Goal: Task Accomplishment & Management: Complete application form

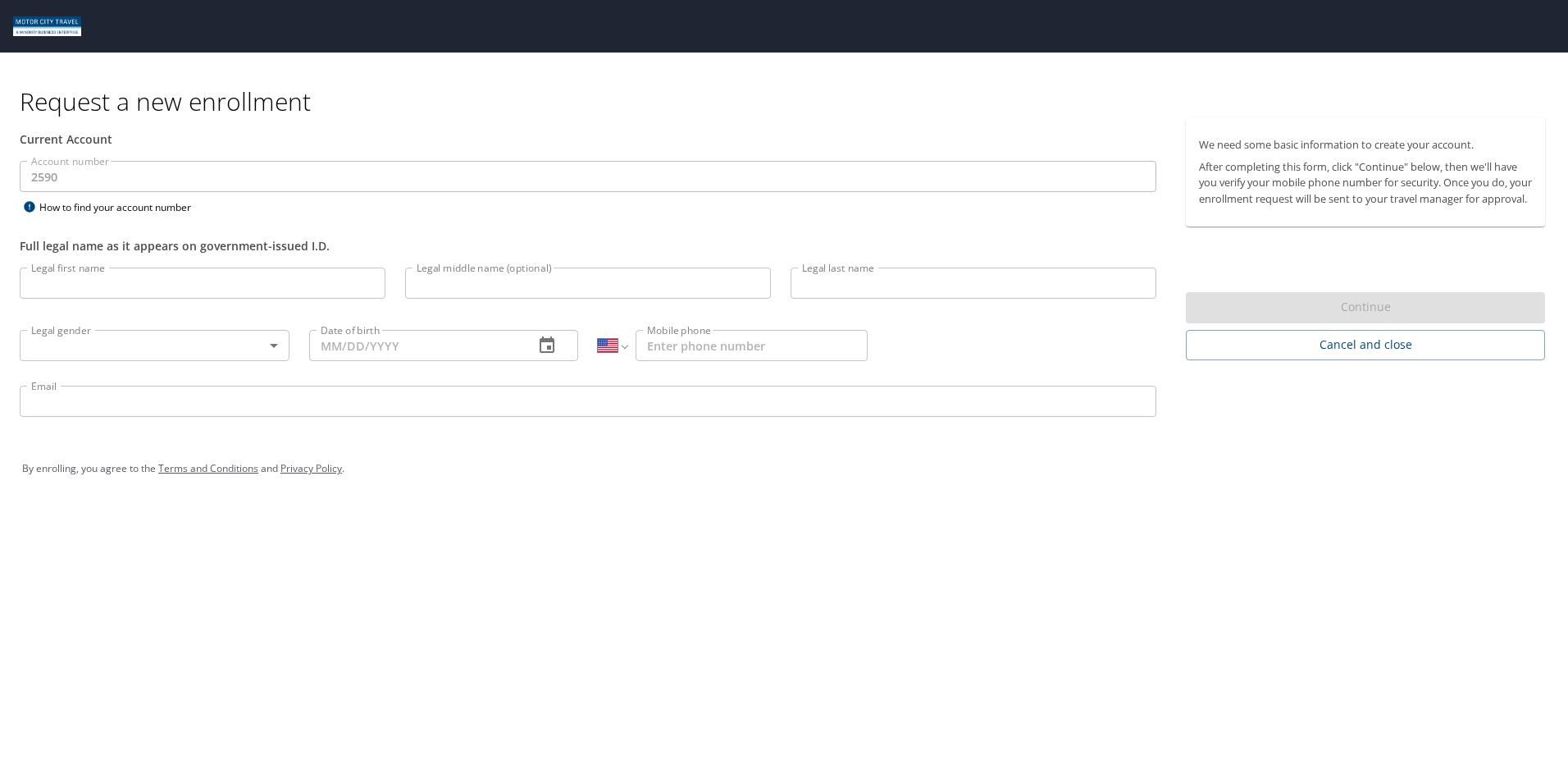
select select "US"
click at [119, 283] on input "Legal first name" at bounding box center [202, 283] width 365 height 32
type input "[PERSON_NAME]"
click at [471, 289] on input "Legal middle name (optional)" at bounding box center [588, 283] width 365 height 32
type input "J"
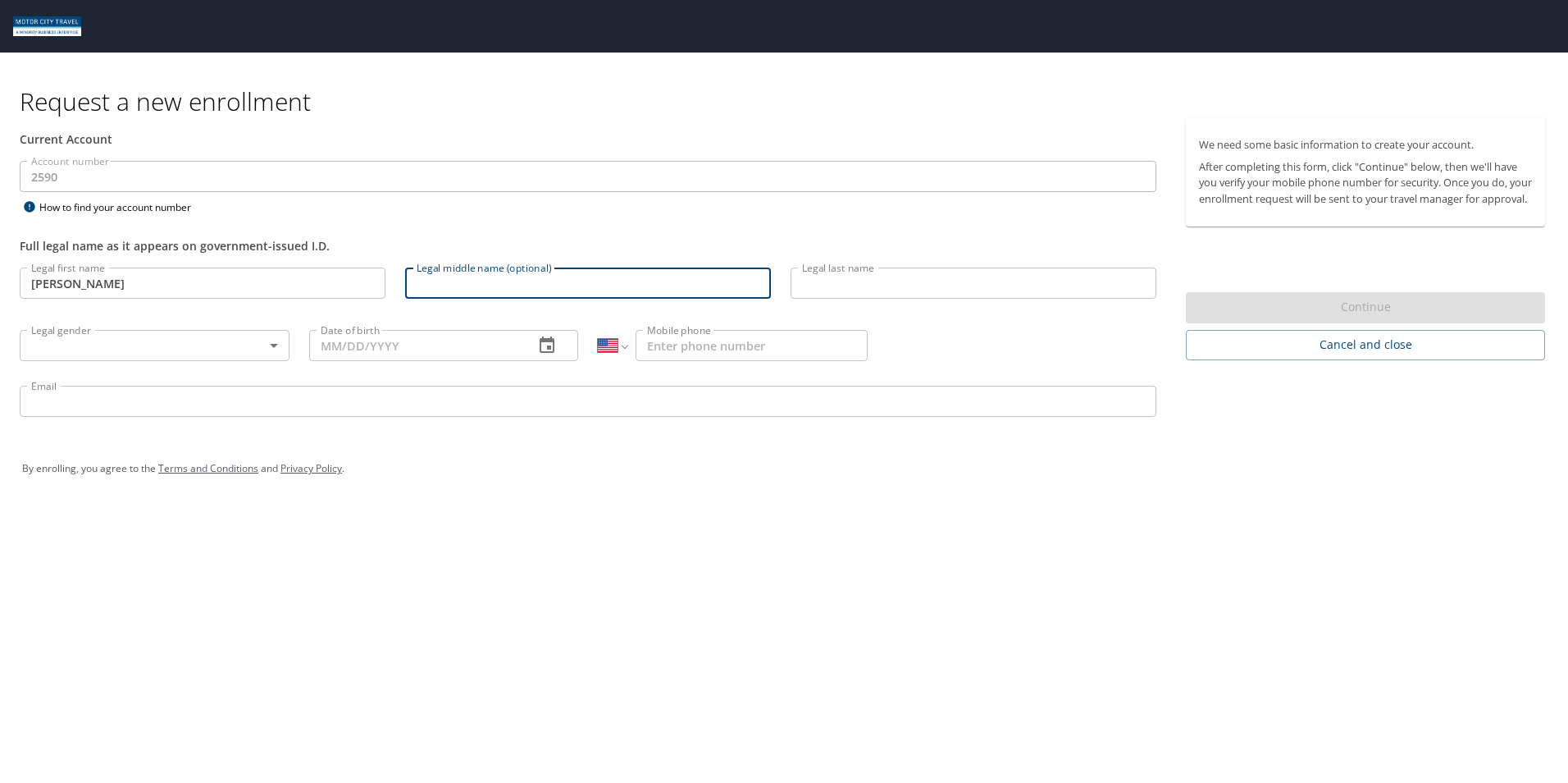
click at [899, 286] on input "Legal last name" at bounding box center [973, 283] width 365 height 32
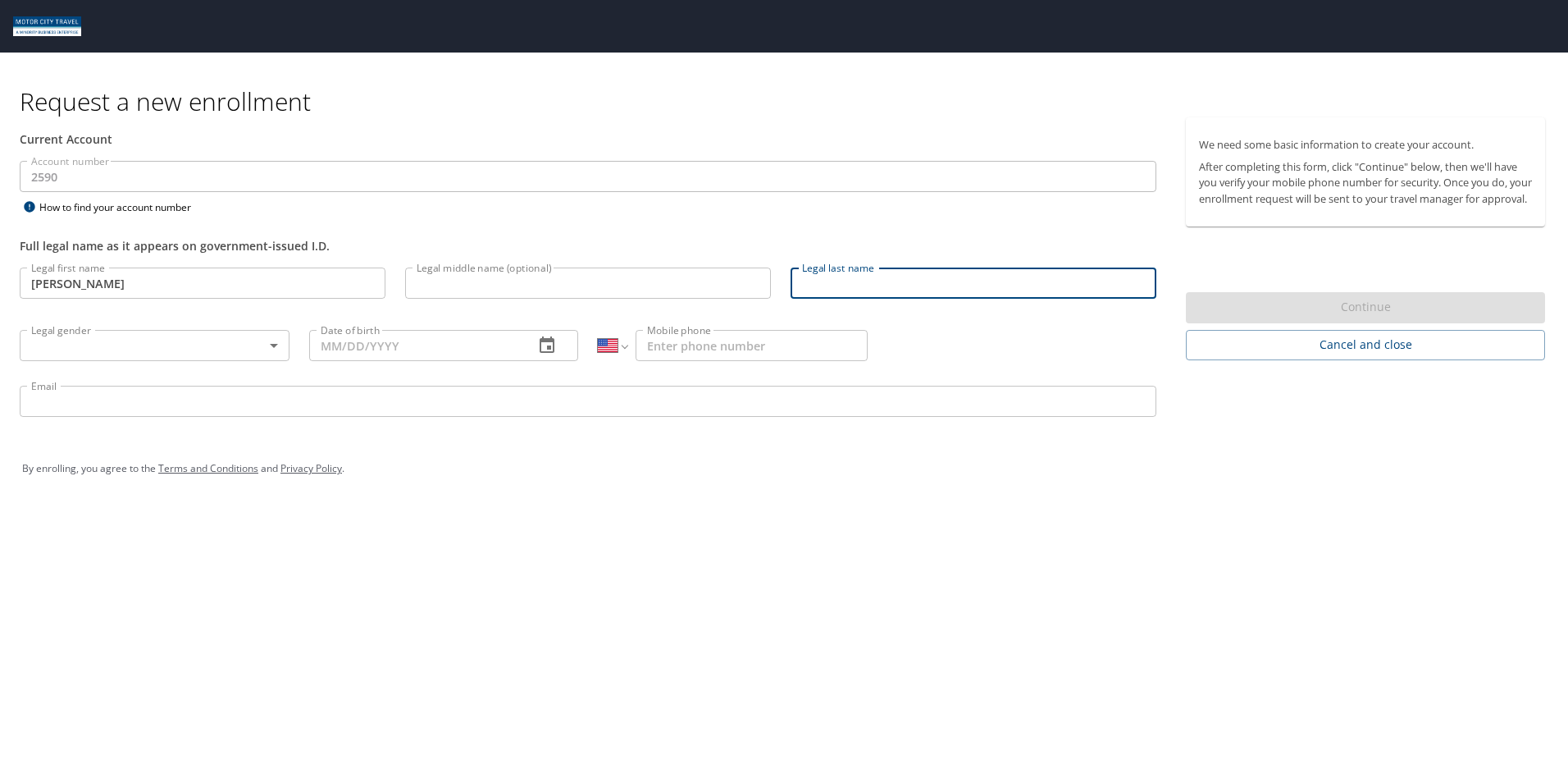
type input "[PERSON_NAME]"
type input "[PHONE_NUMBER]"
type input "[EMAIL_ADDRESS][DOMAIN_NAME]"
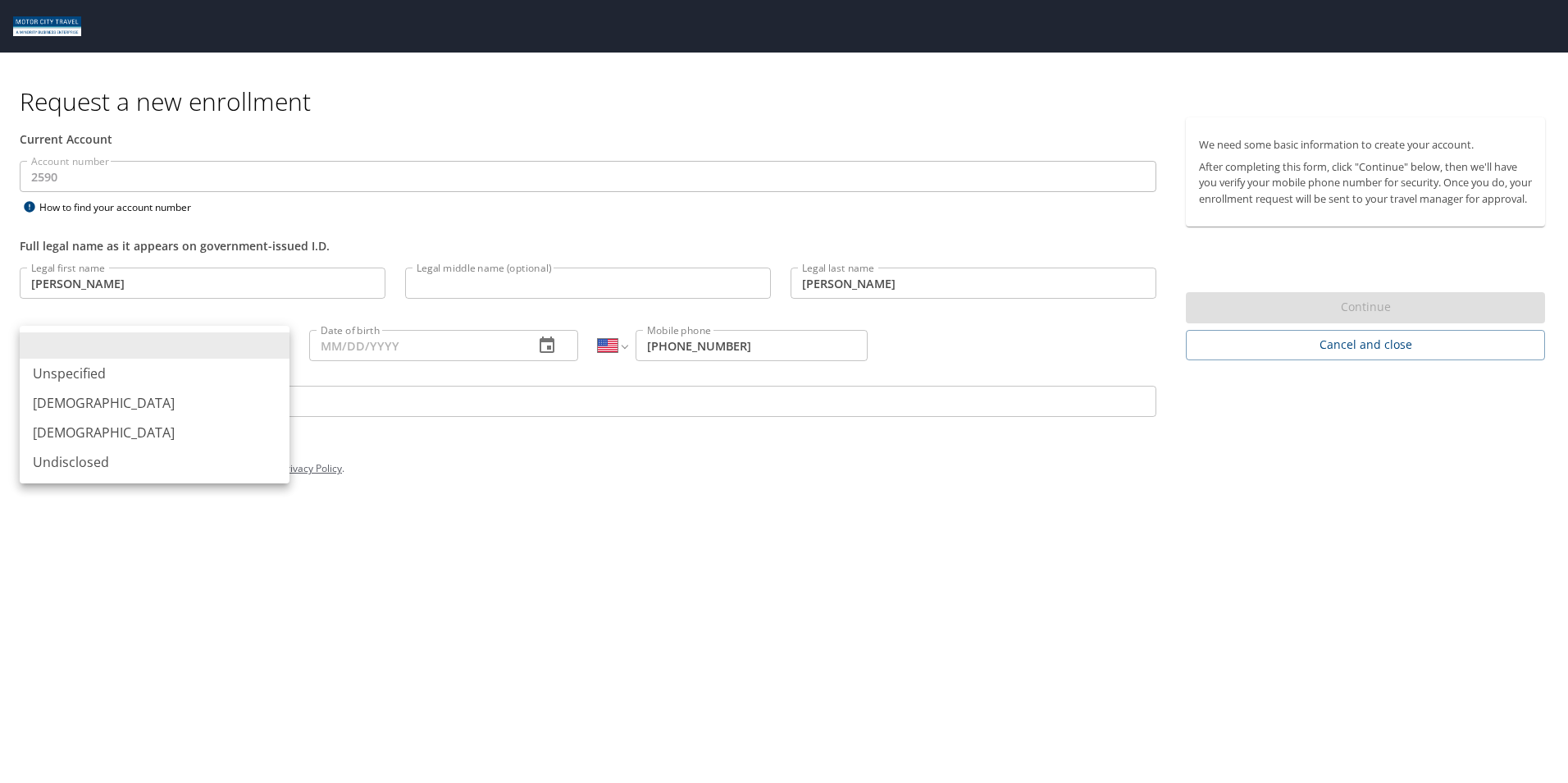
click at [277, 354] on body "Request a new enrollment Current Account Account number 2590 Account number How…" at bounding box center [784, 392] width 1568 height 783
click at [215, 397] on li "[DEMOGRAPHIC_DATA]" at bounding box center [154, 403] width 269 height 30
type input "[DEMOGRAPHIC_DATA]"
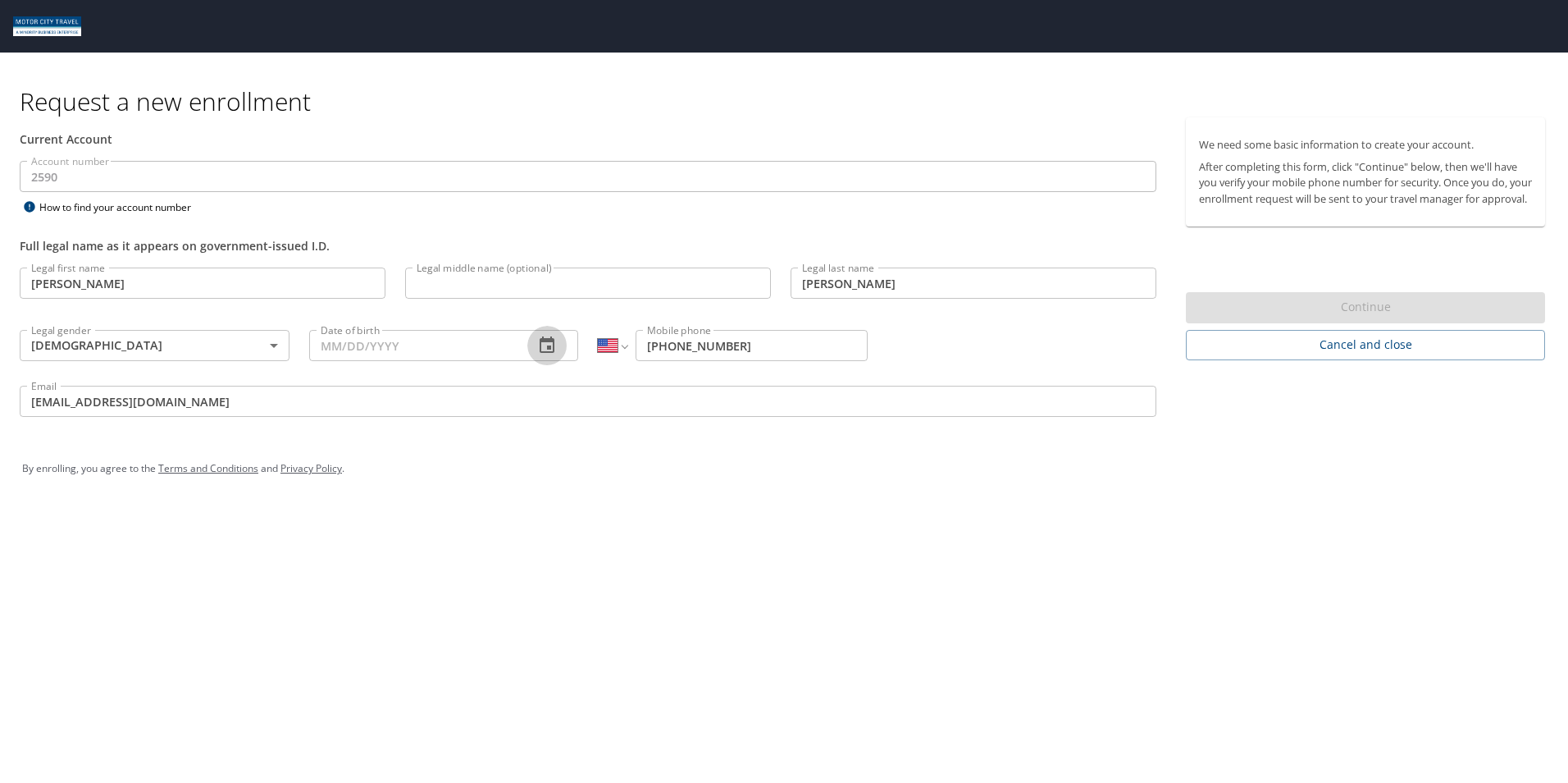
click at [545, 342] on icon "button" at bounding box center [547, 344] width 14 height 16
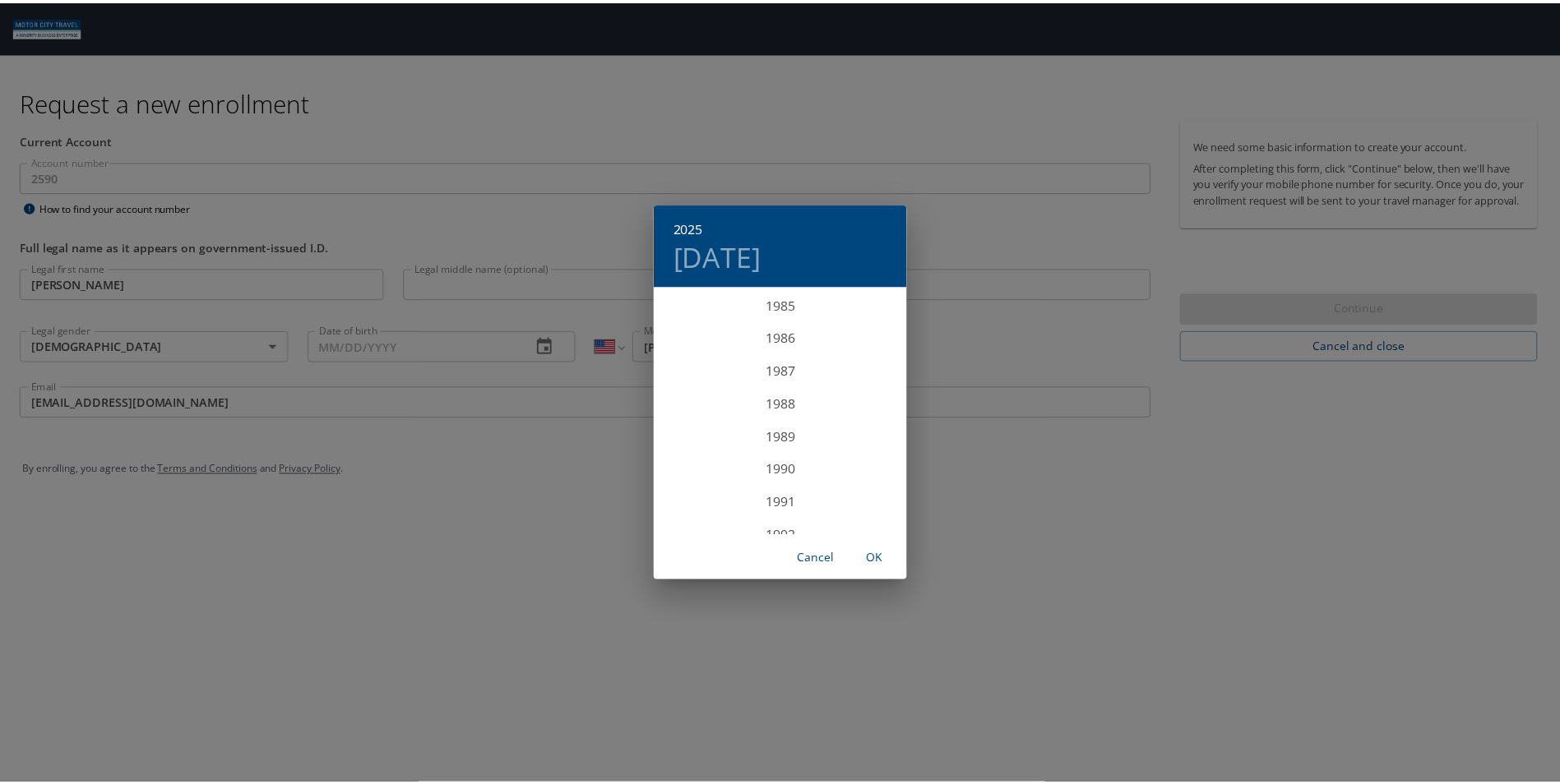
scroll to position [2805, 0]
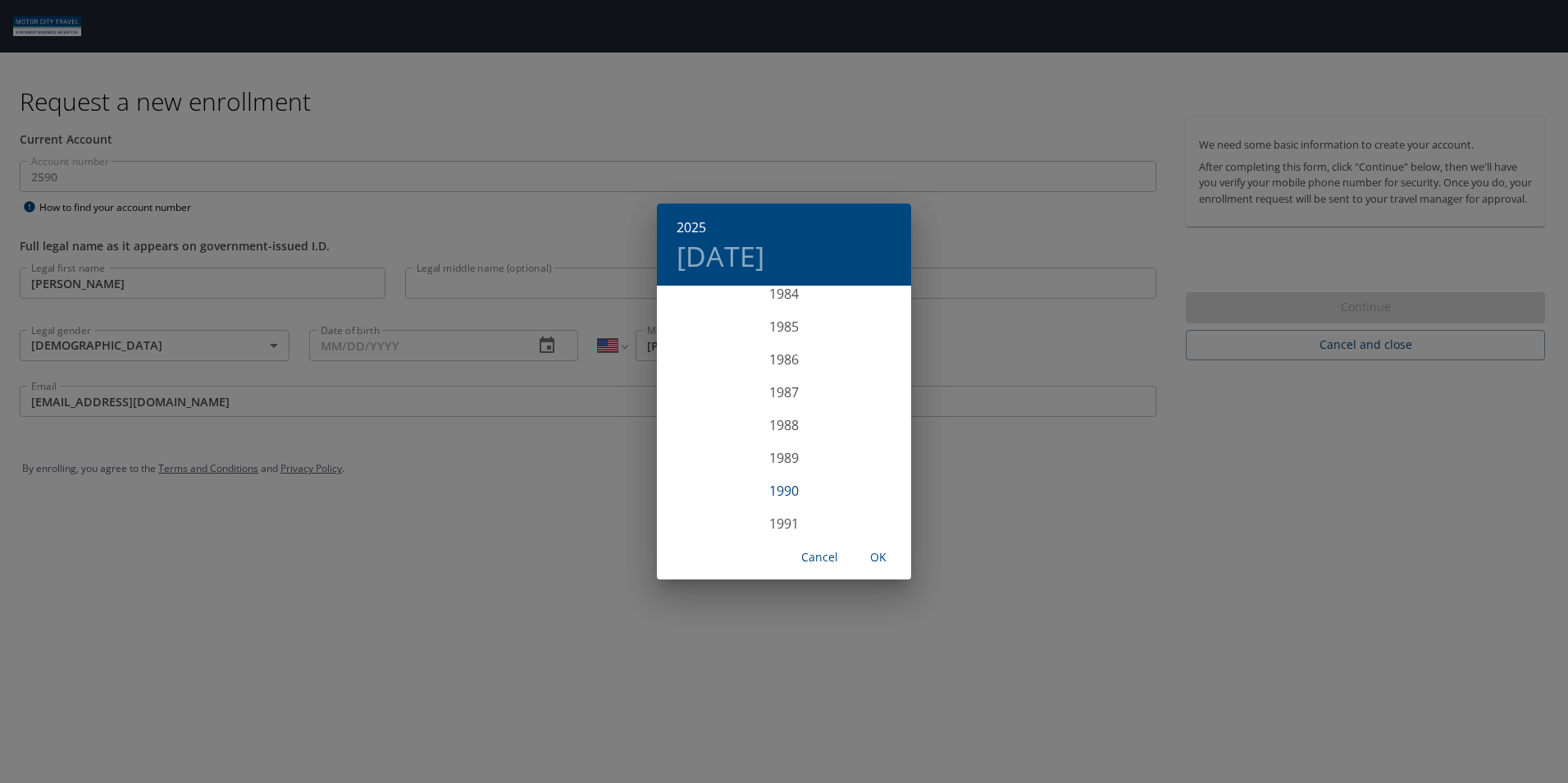
click at [793, 491] on div "1990" at bounding box center [784, 490] width 254 height 33
click at [870, 373] on div "Jun" at bounding box center [869, 380] width 84 height 61
click at [844, 490] on p "29" at bounding box center [850, 490] width 12 height 11
click at [879, 564] on span "OK" at bounding box center [878, 558] width 39 height 20
type input "[DATE]"
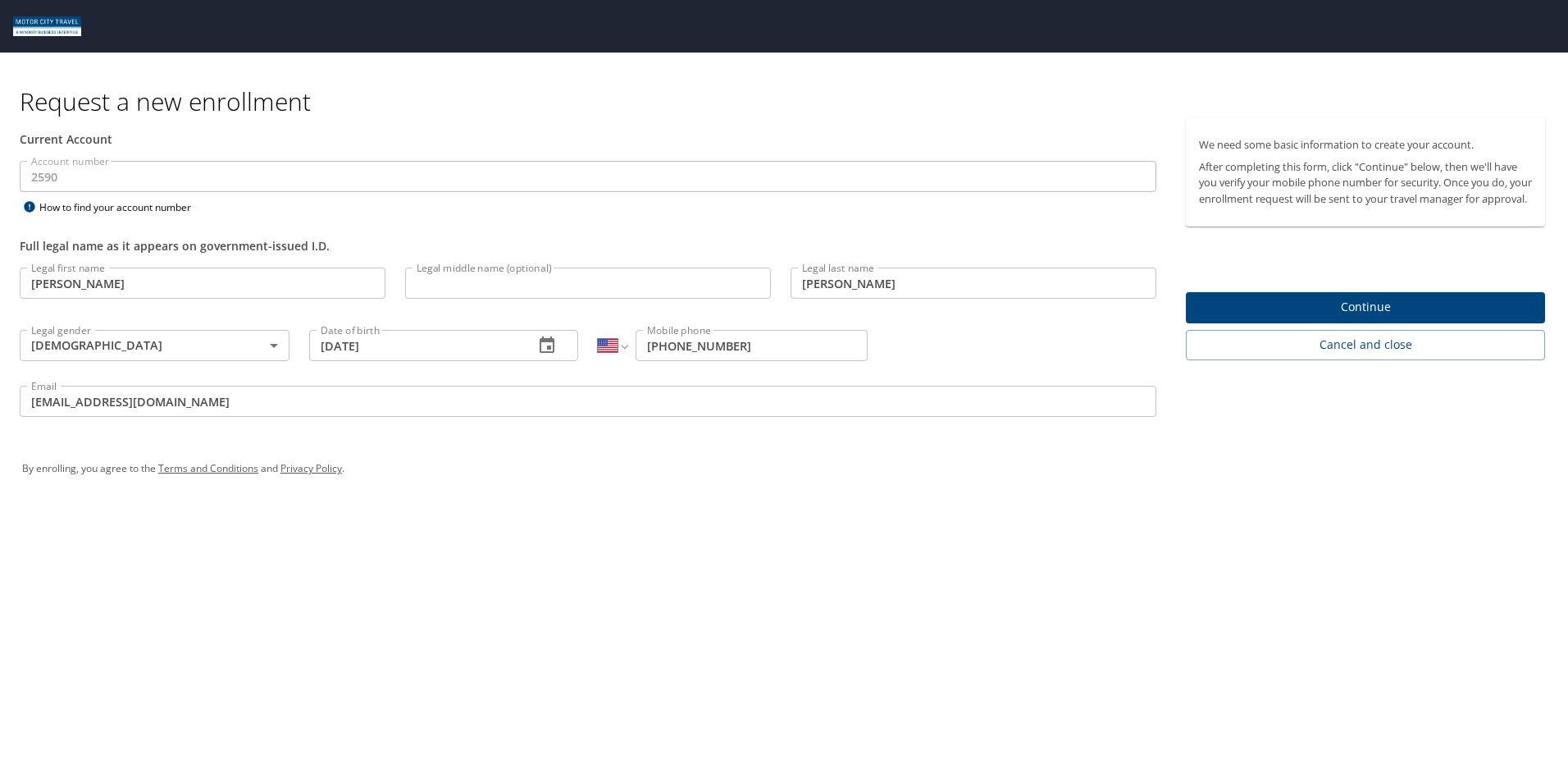
click at [1396, 313] on span "Continue" at bounding box center [1366, 307] width 333 height 20
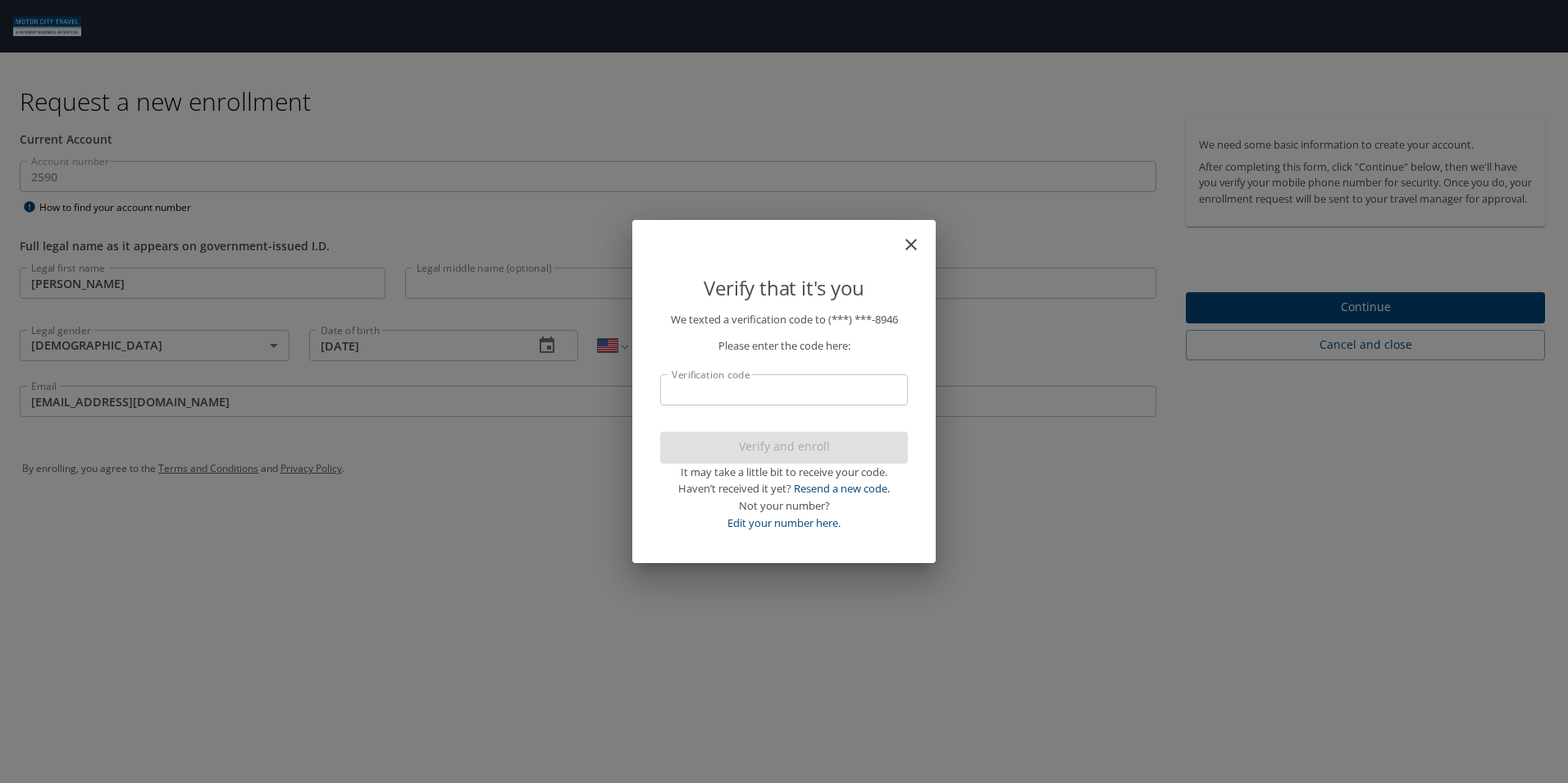
click at [841, 398] on input "Verification code" at bounding box center [784, 390] width 247 height 32
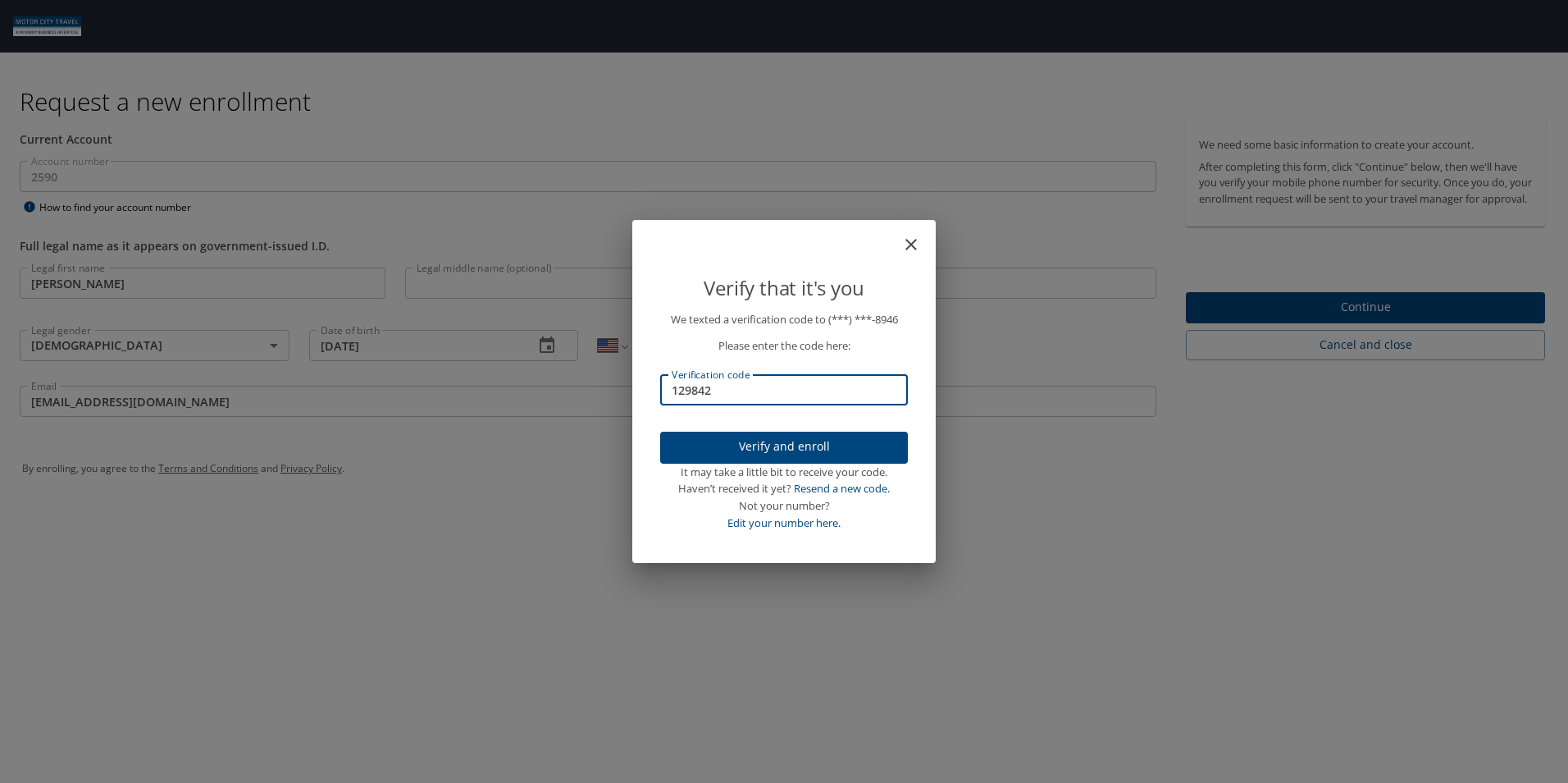
type input "129842"
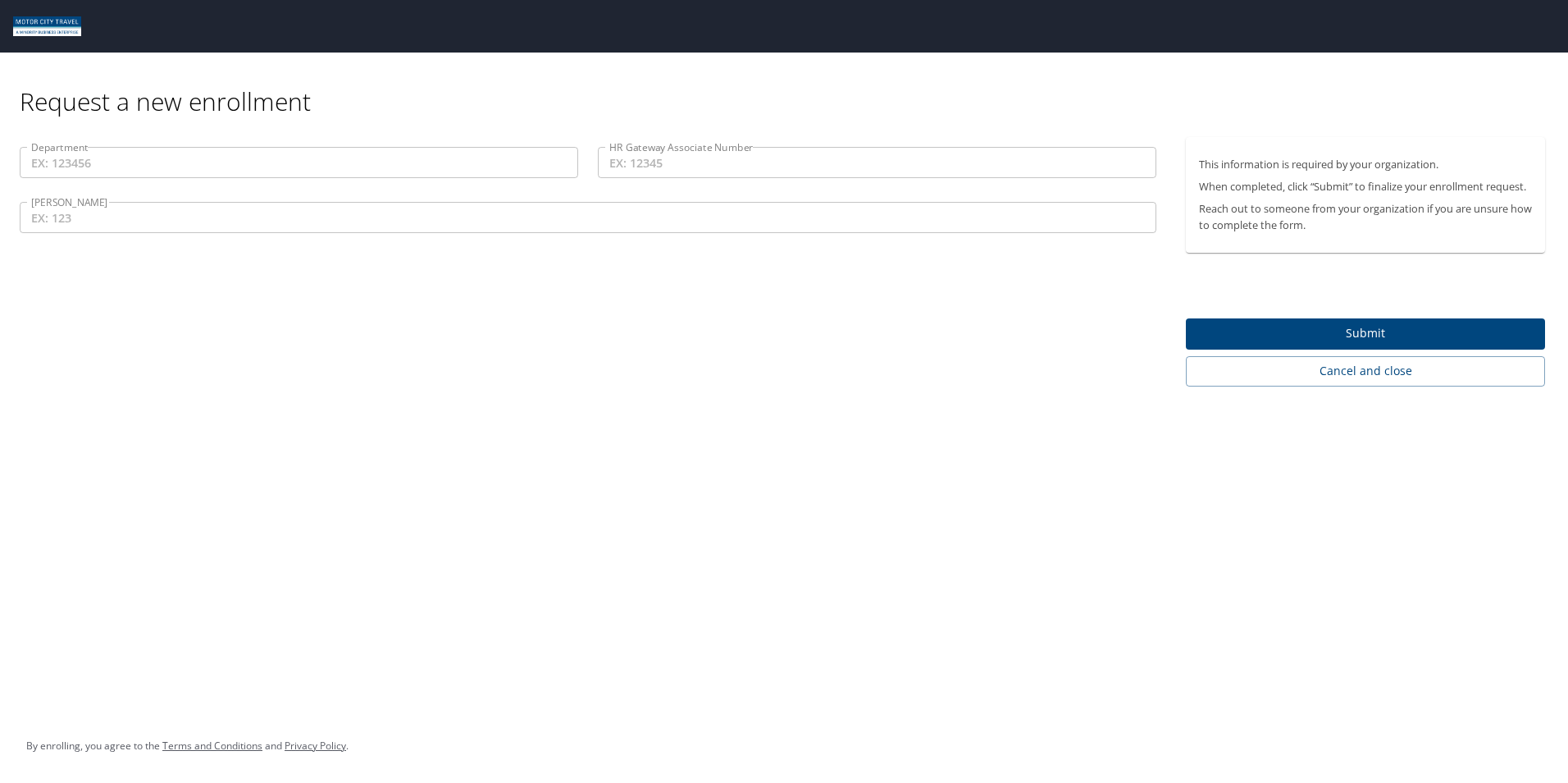
click at [157, 214] on input "[PERSON_NAME]" at bounding box center [589, 217] width 1137 height 32
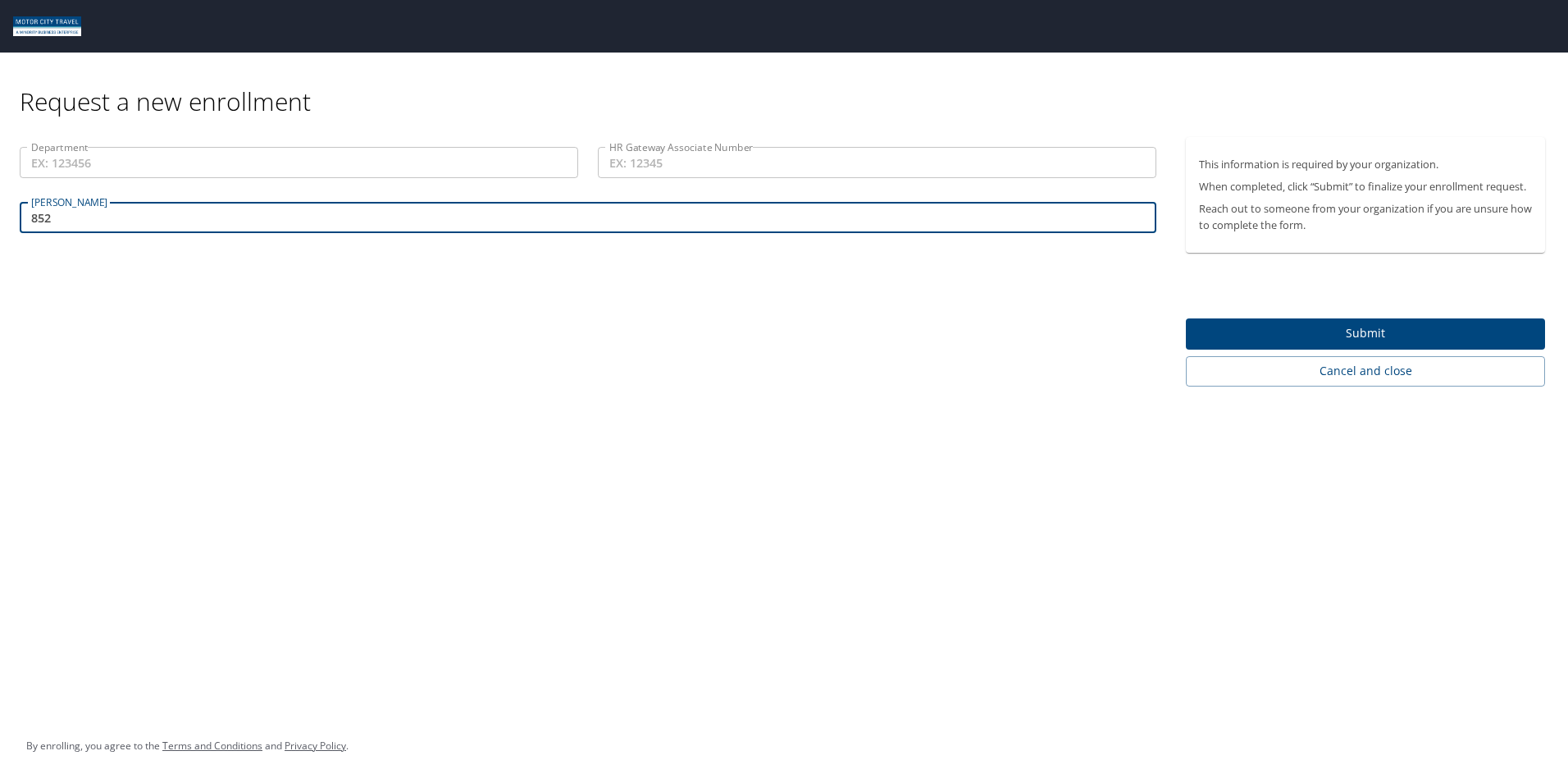
type input "852"
click at [108, 174] on input "Department" at bounding box center [299, 162] width 558 height 32
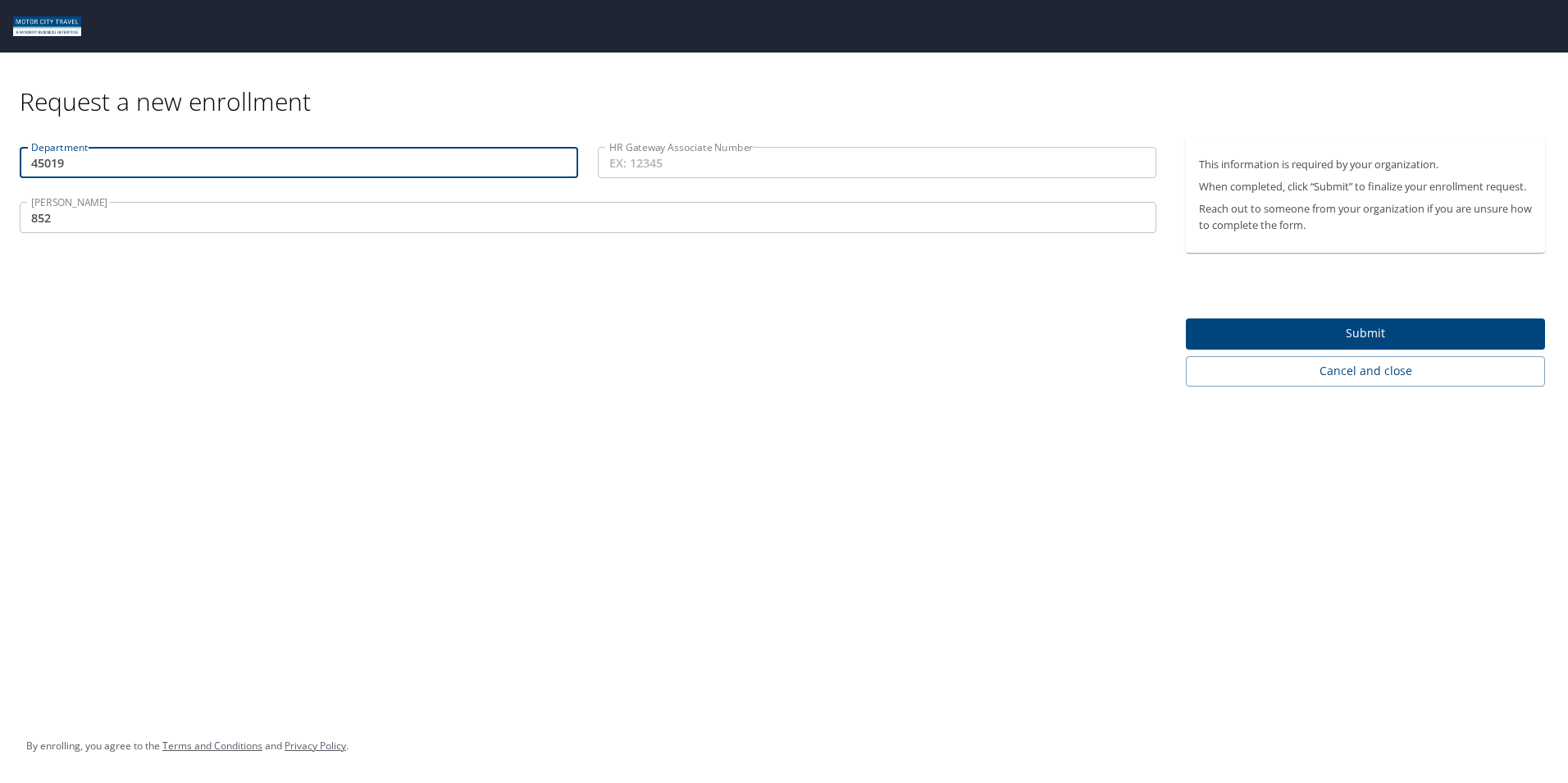
type input "45019"
click at [701, 155] on input "HR Gateway Associate Number" at bounding box center [878, 162] width 558 height 32
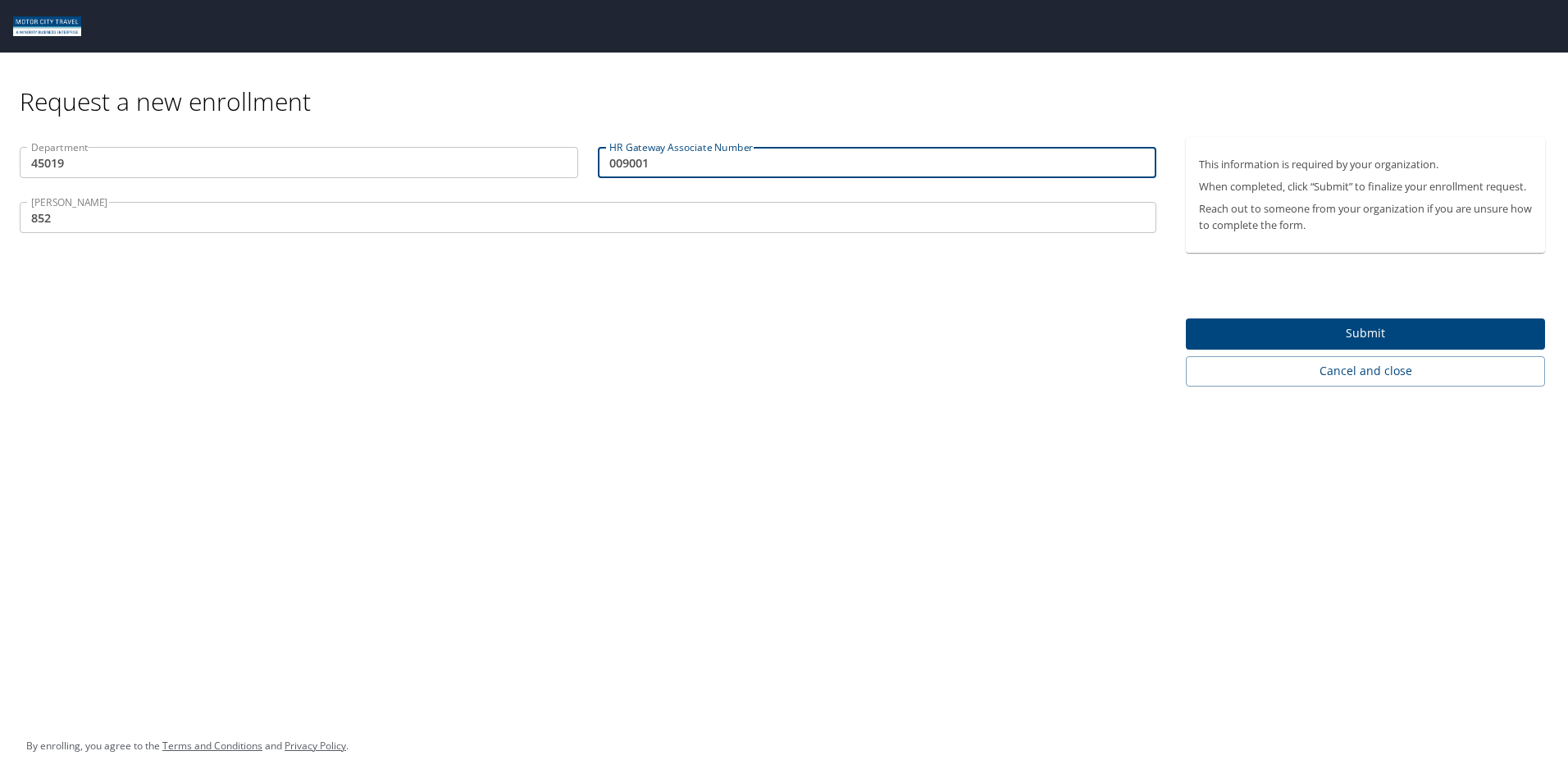
type input "009001"
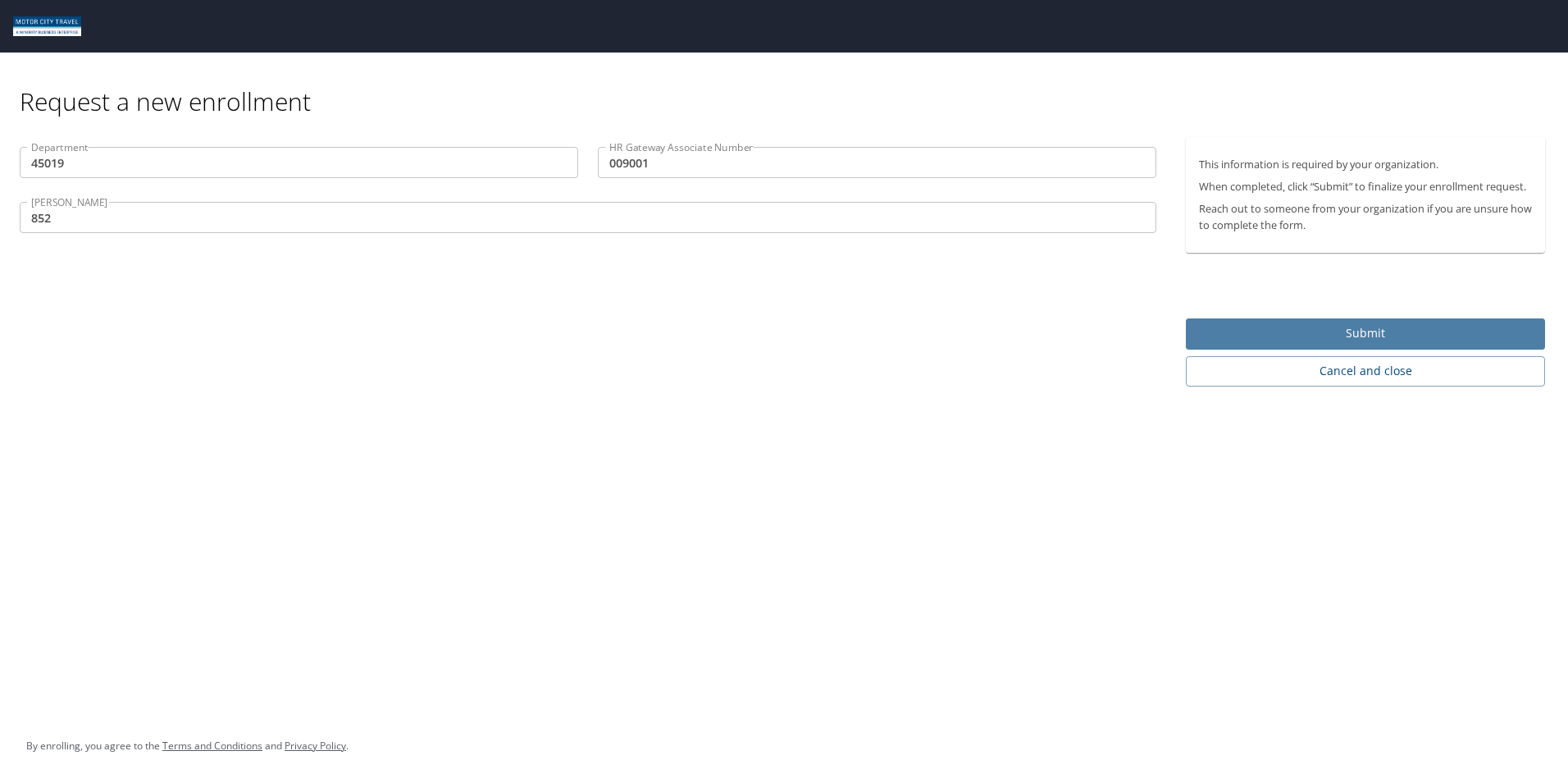
click at [1322, 330] on span "Submit" at bounding box center [1366, 333] width 333 height 20
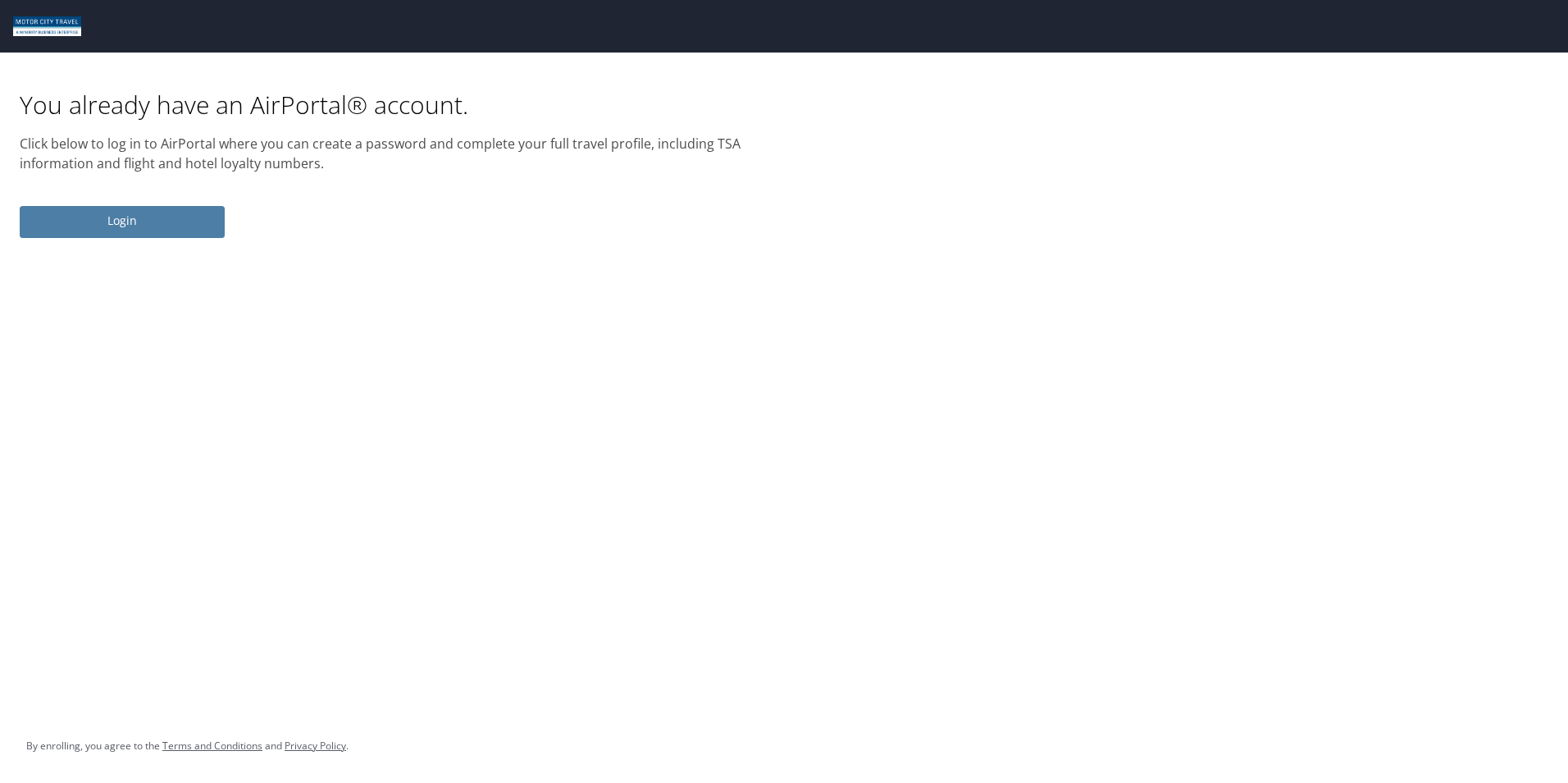
click at [134, 220] on span "Login" at bounding box center [122, 221] width 178 height 20
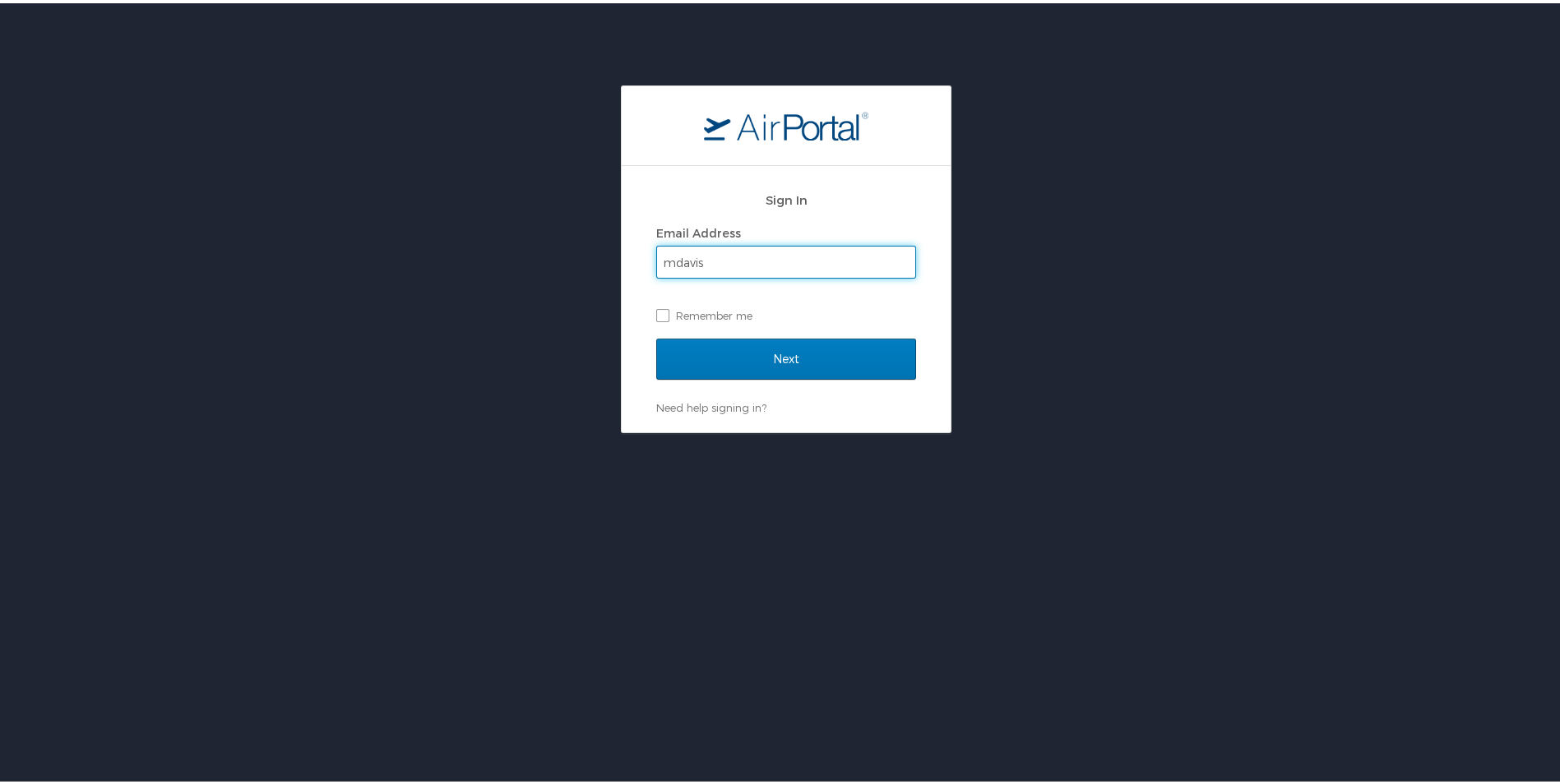
type input "[EMAIL_ADDRESS][DOMAIN_NAME]"
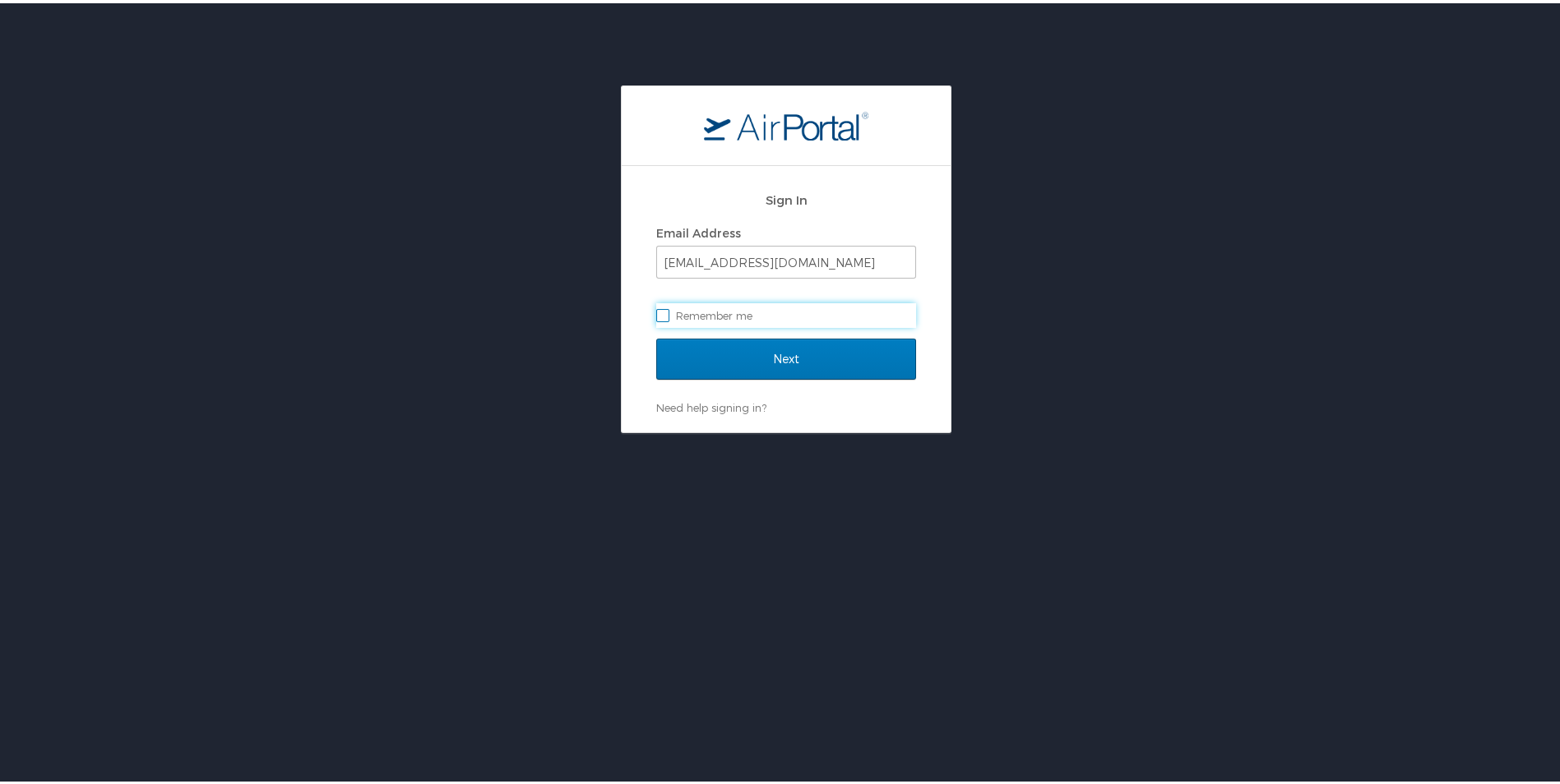
click at [661, 312] on label "Remember me" at bounding box center [786, 312] width 260 height 25
click at [661, 312] on input "Remember me" at bounding box center [661, 310] width 11 height 11
checkbox input "true"
click at [776, 360] on input "Next" at bounding box center [786, 355] width 260 height 41
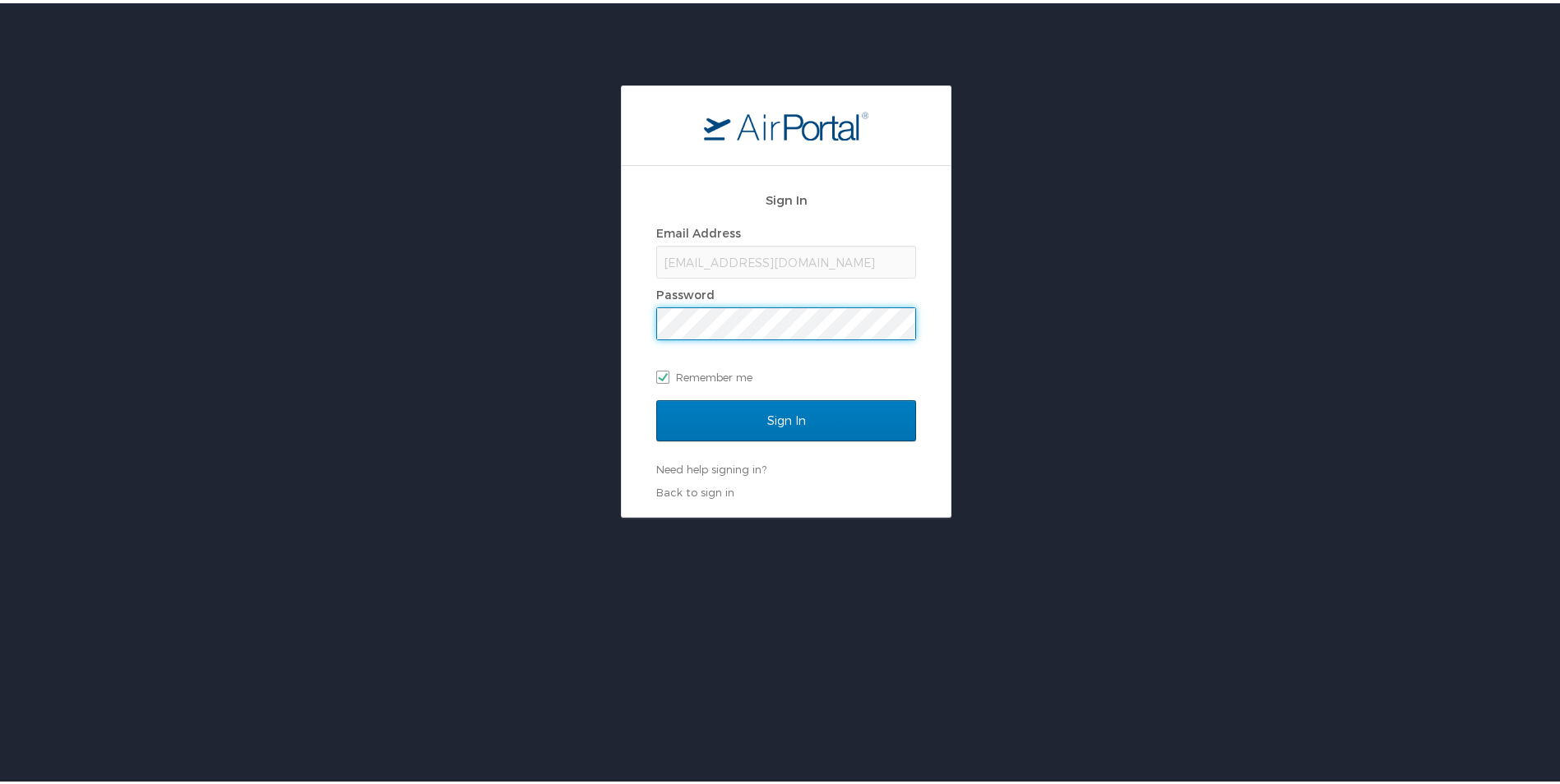
click at [656, 397] on input "Sign In" at bounding box center [786, 417] width 260 height 41
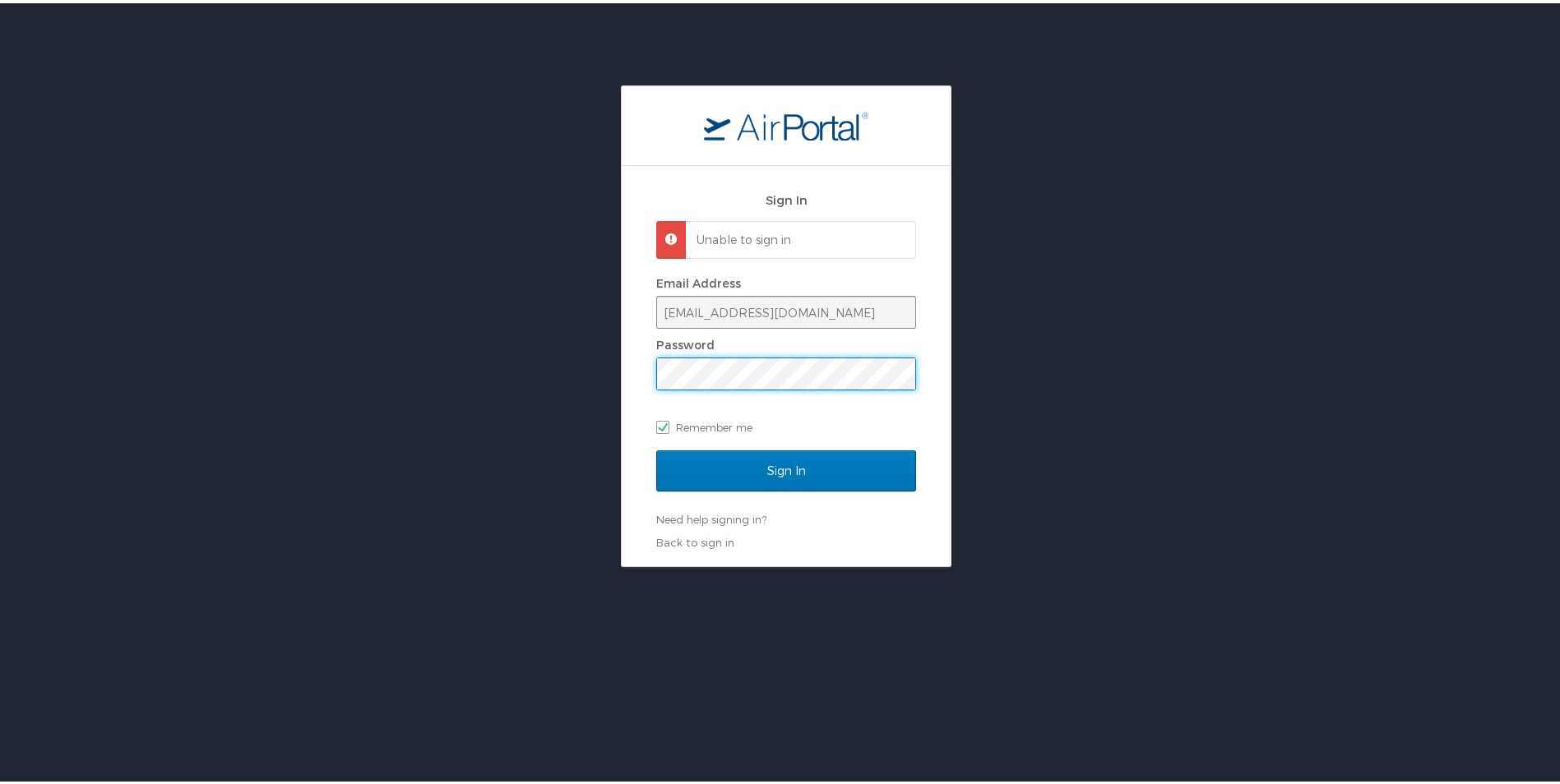
click at [656, 447] on input "Sign In" at bounding box center [786, 467] width 260 height 41
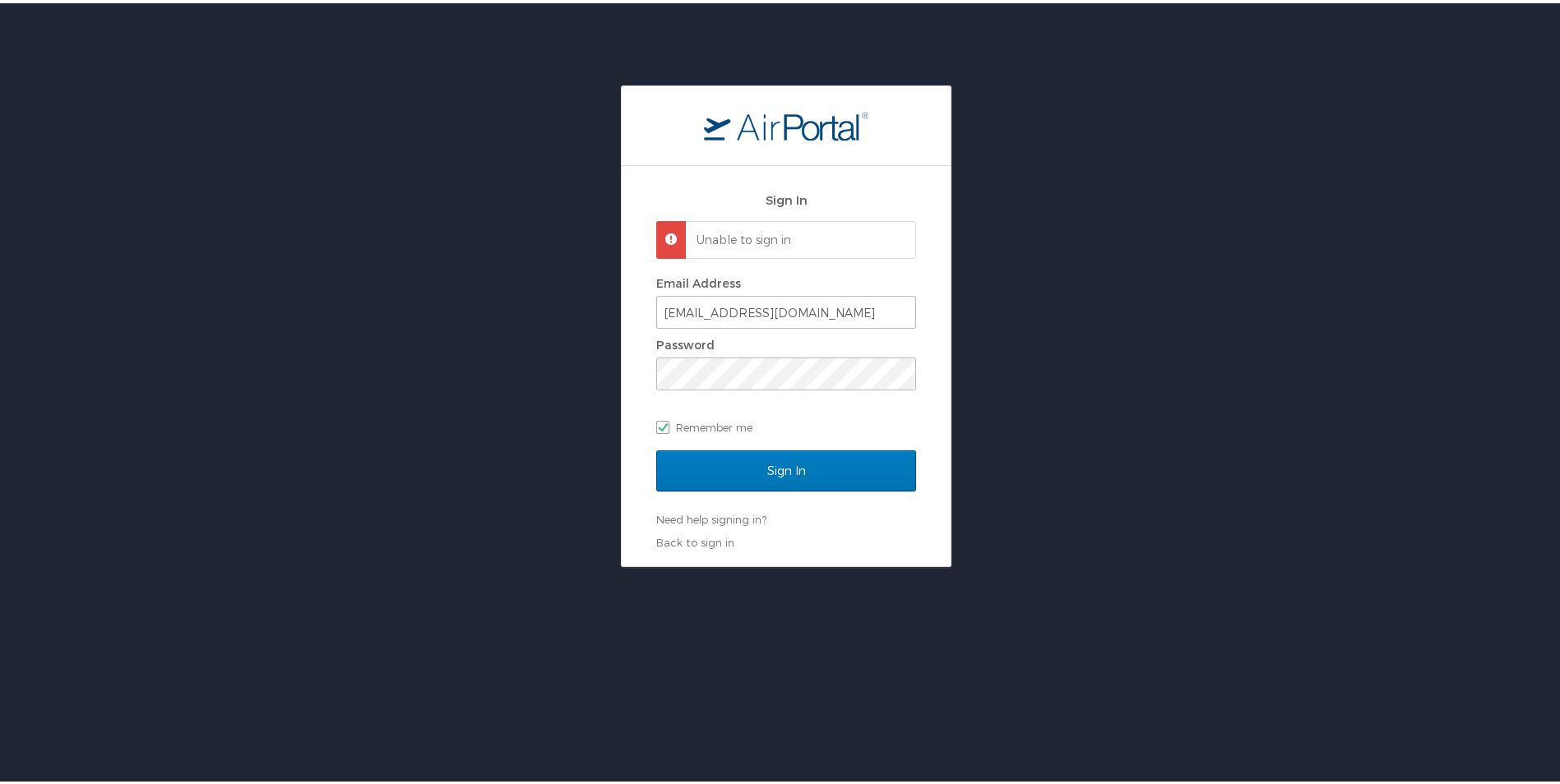
click at [764, 238] on p "Unable to sign in" at bounding box center [798, 236] width 204 height 16
click at [656, 230] on div "Unable to sign in" at bounding box center [786, 236] width 260 height 37
click at [717, 510] on link "Need help signing in?" at bounding box center [711, 516] width 111 height 13
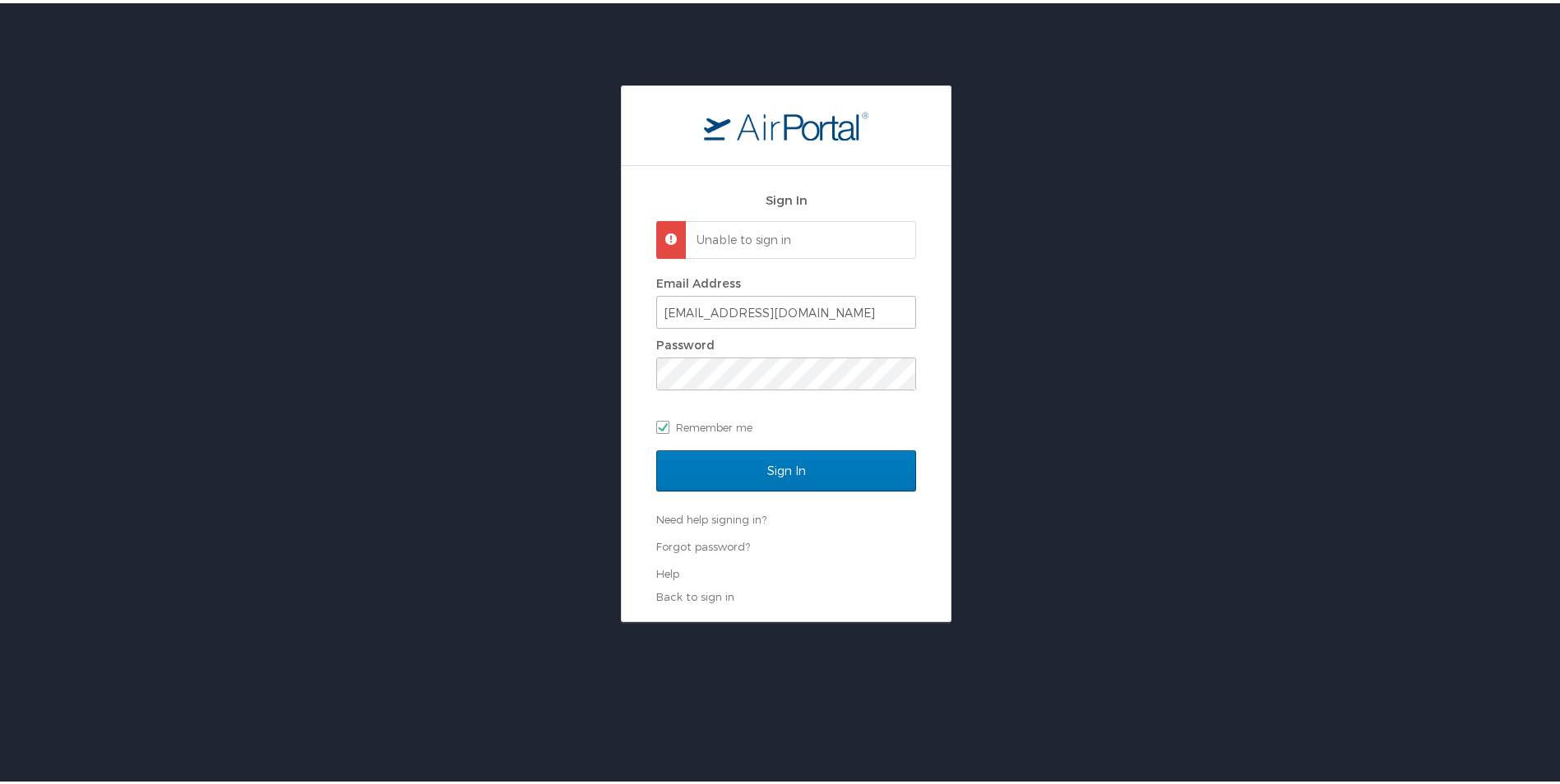
select select "US"
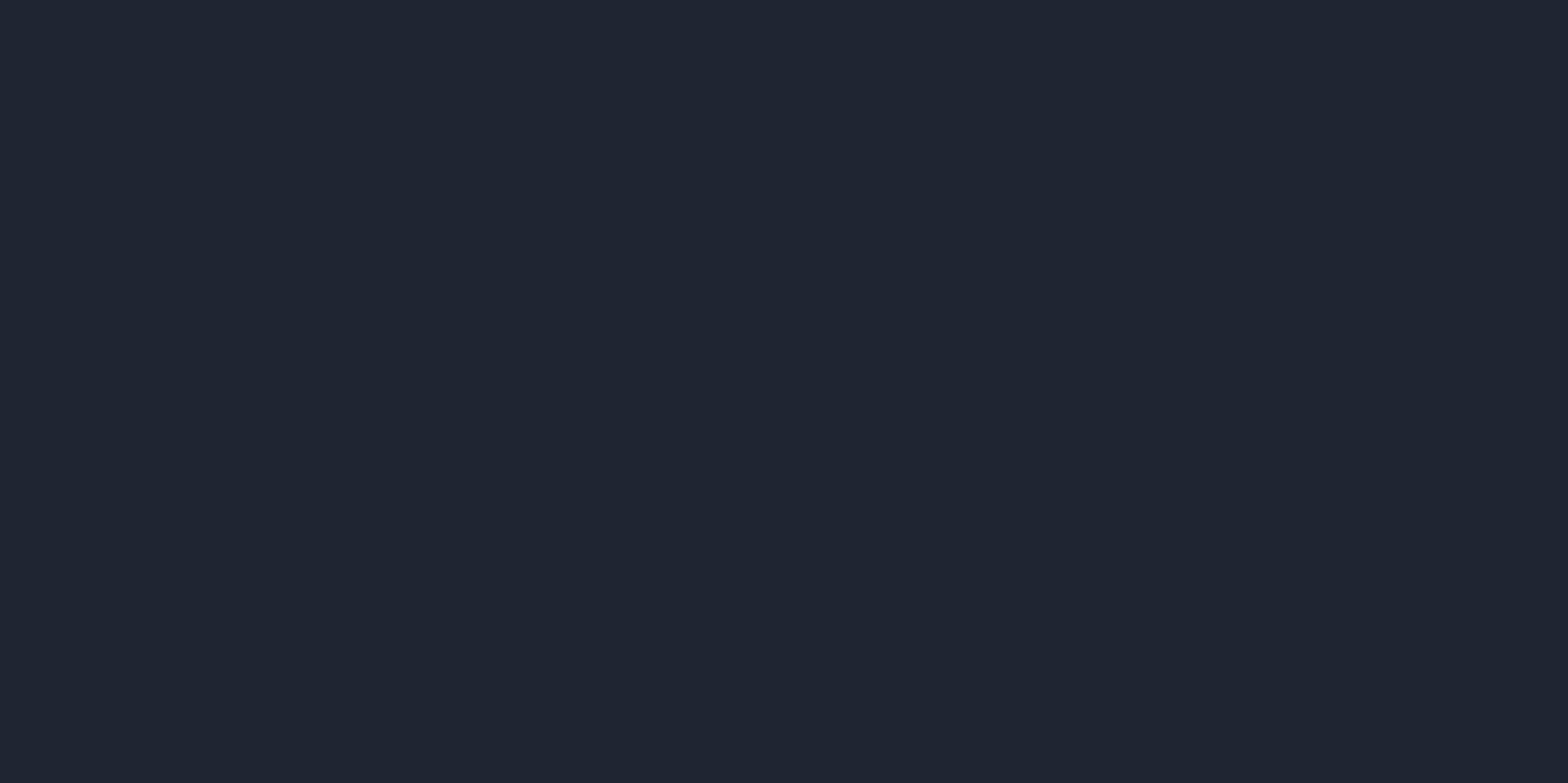
select select "US"
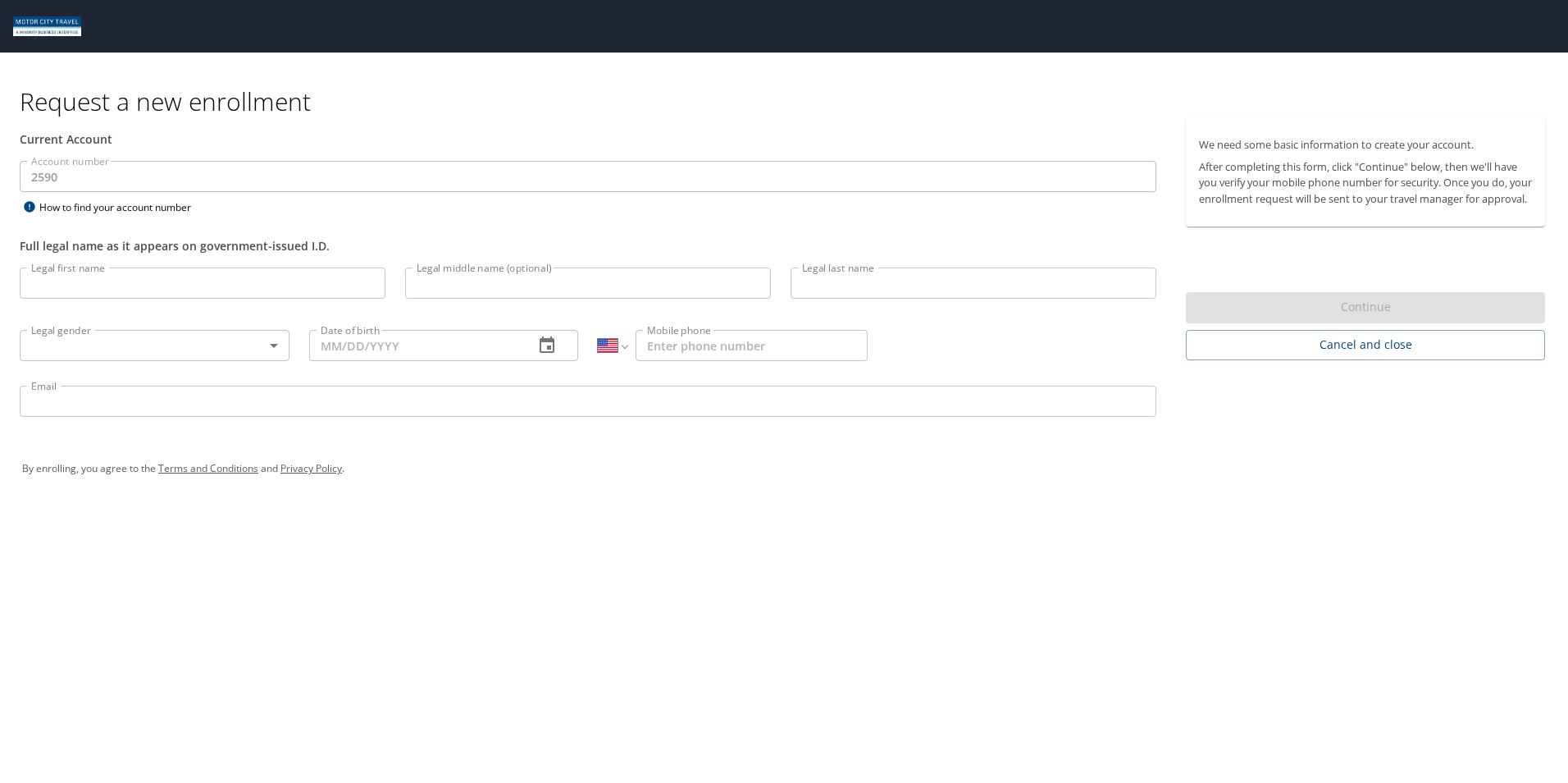
click at [210, 285] on input "Legal first name" at bounding box center [202, 283] width 365 height 32
type input "[PERSON_NAME]"
type input "[DEMOGRAPHIC_DATA]"
type input "[DATE]"
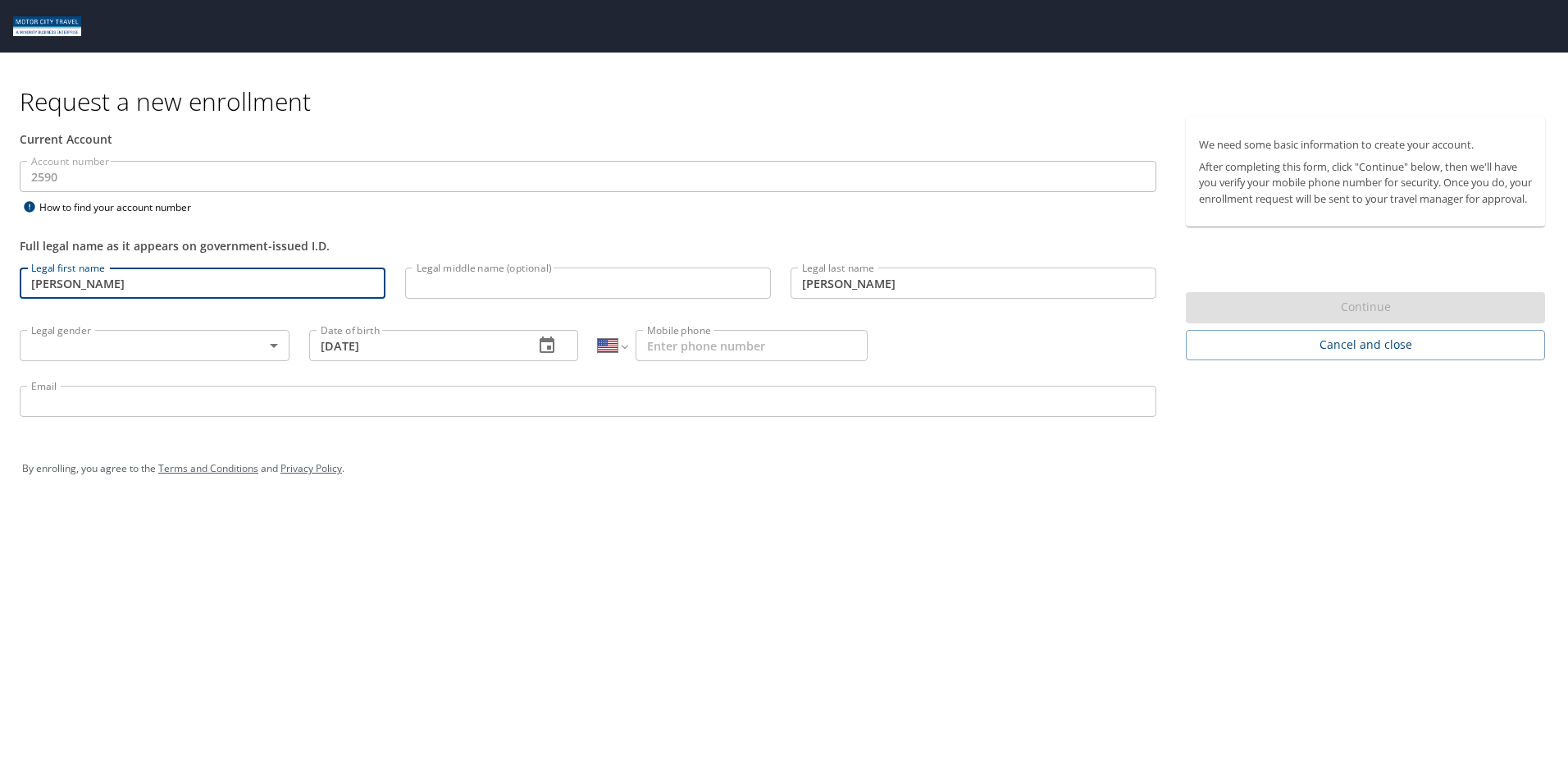
type input "[PHONE_NUMBER]"
type input "[EMAIL_ADDRESS][DOMAIN_NAME]"
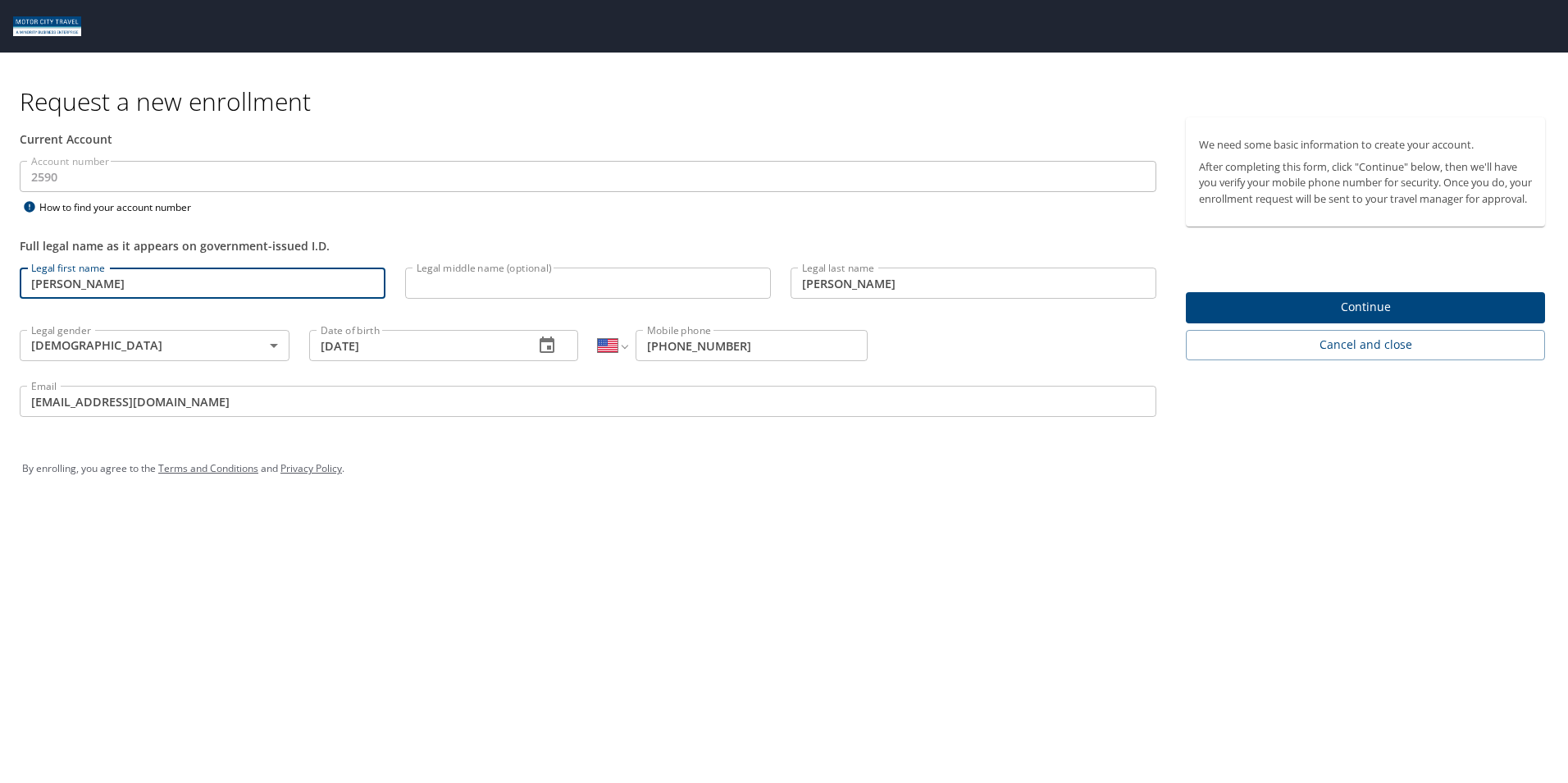
click at [1254, 316] on span "Continue" at bounding box center [1366, 307] width 333 height 20
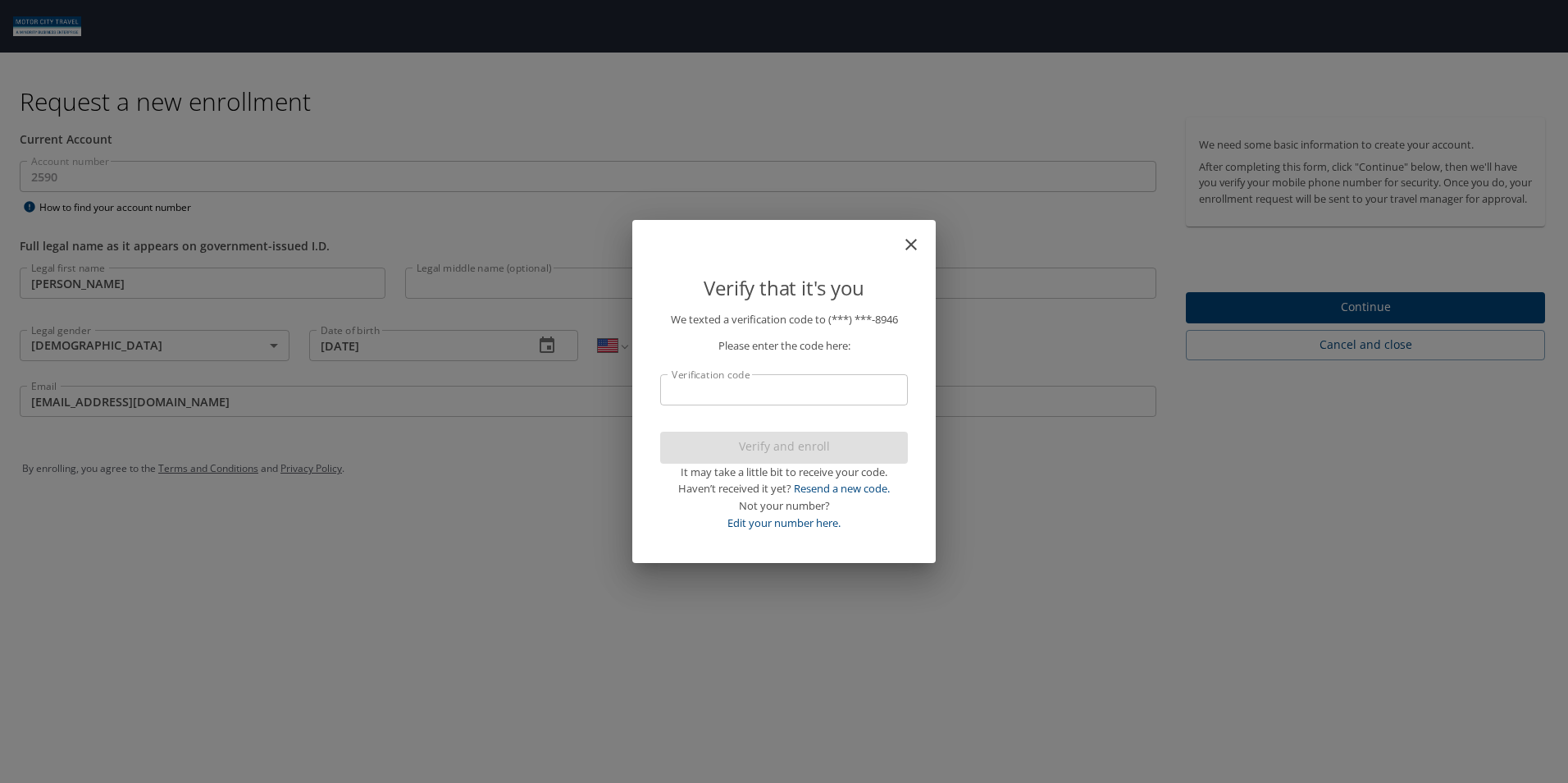
click at [796, 379] on input "Verification code" at bounding box center [784, 390] width 247 height 32
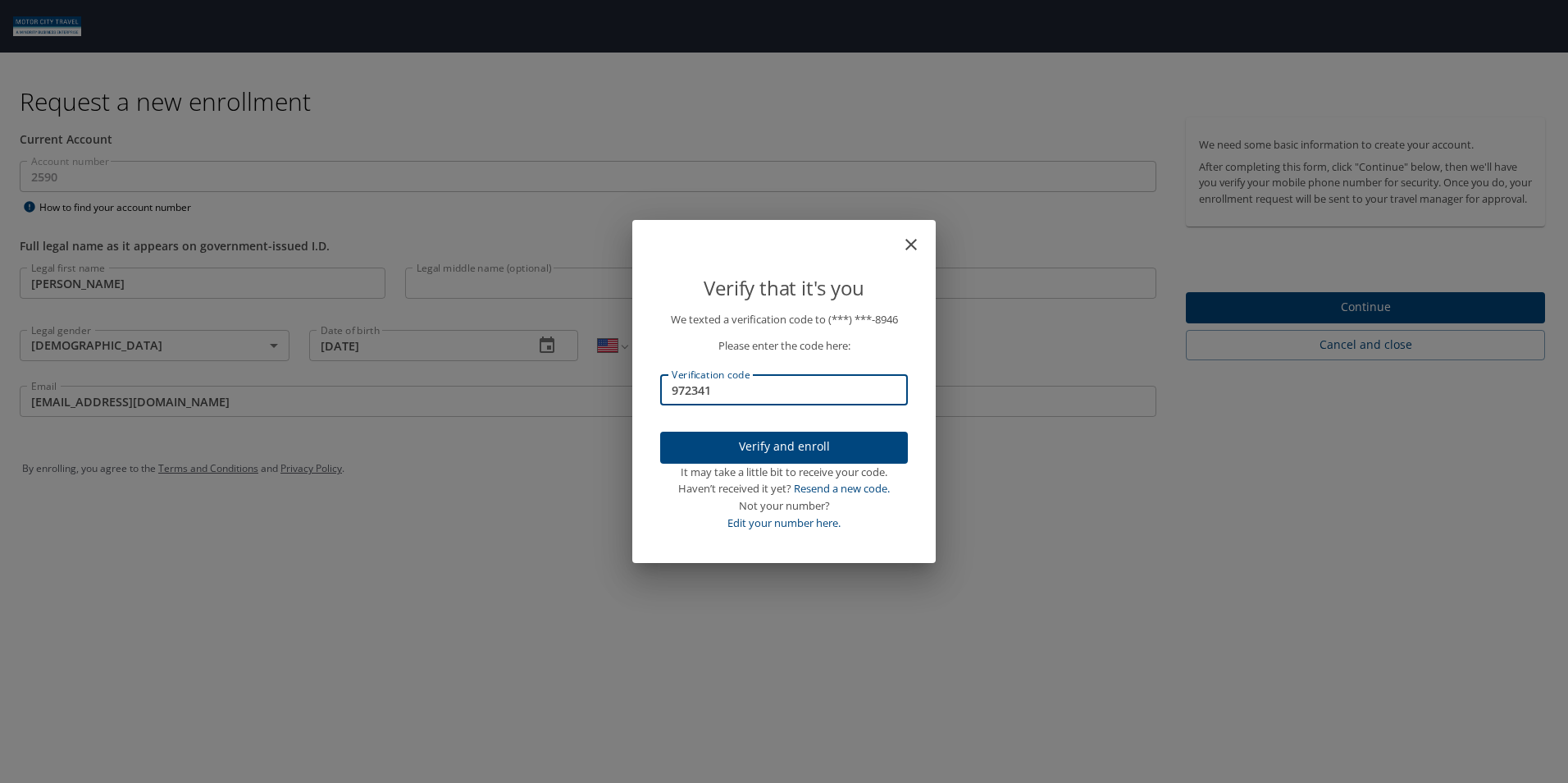
type input "972341"
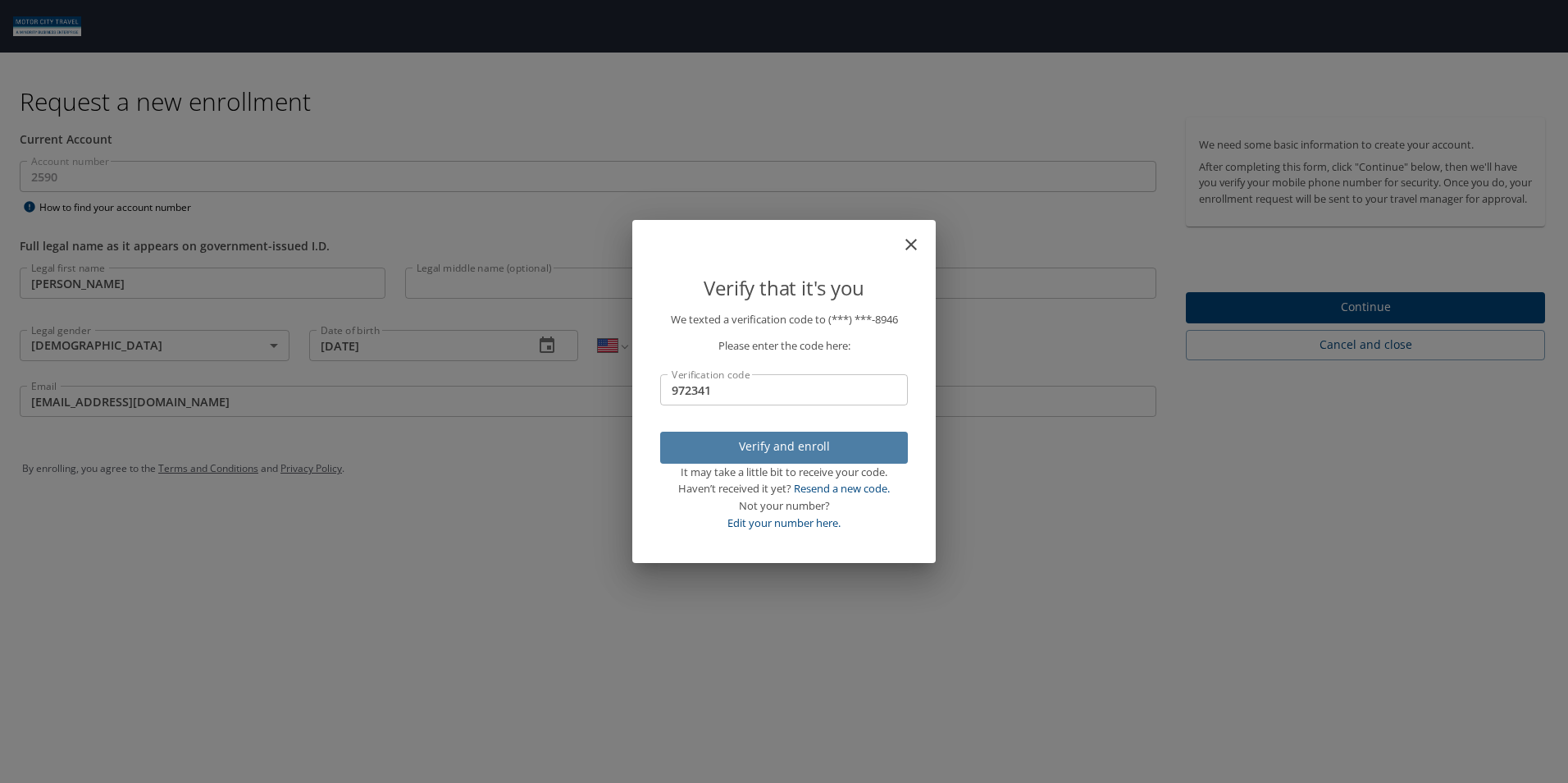
click at [815, 442] on span "Verify and enroll" at bounding box center [784, 446] width 222 height 20
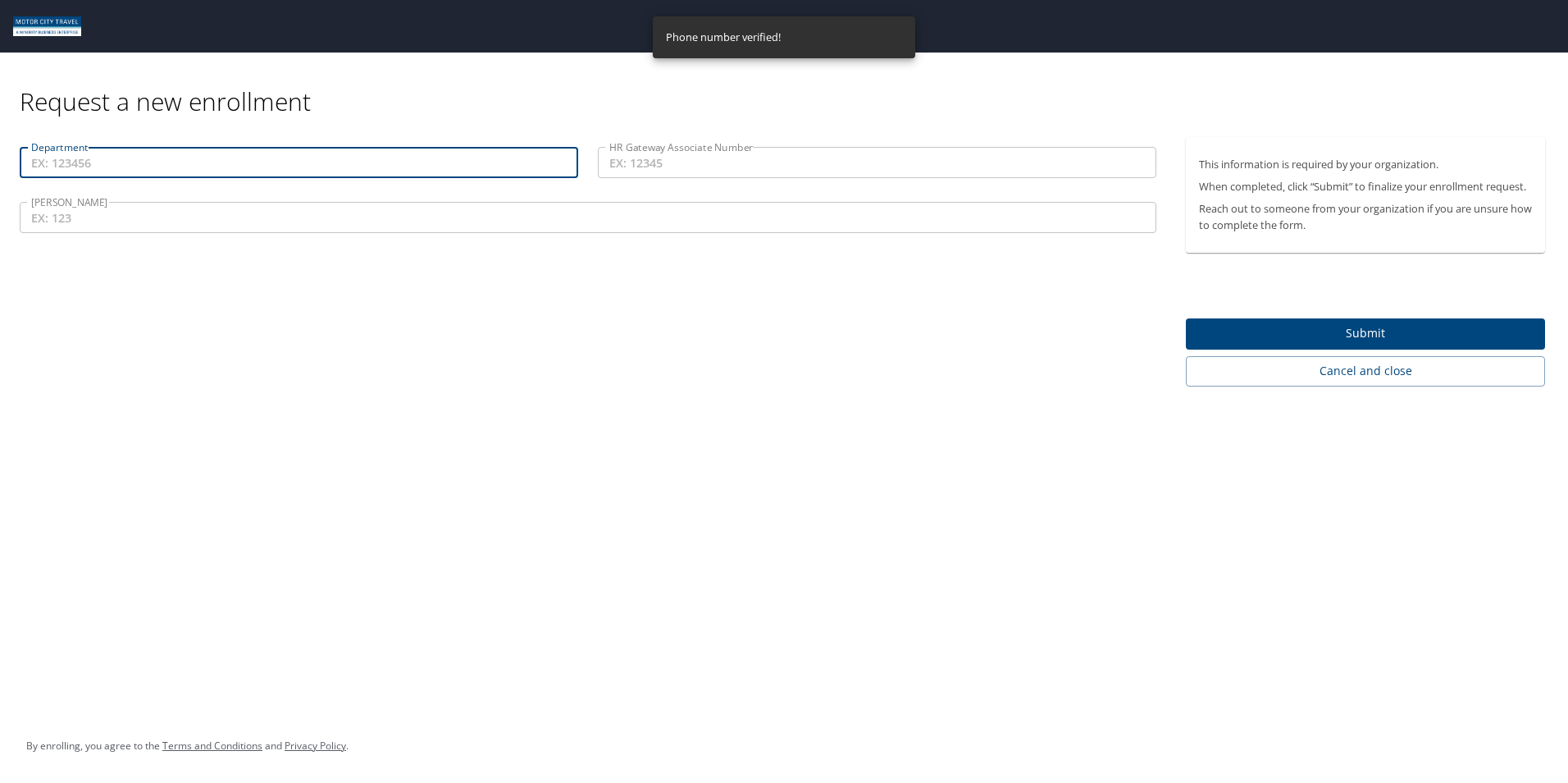
click at [223, 164] on input "Department" at bounding box center [299, 162] width 558 height 32
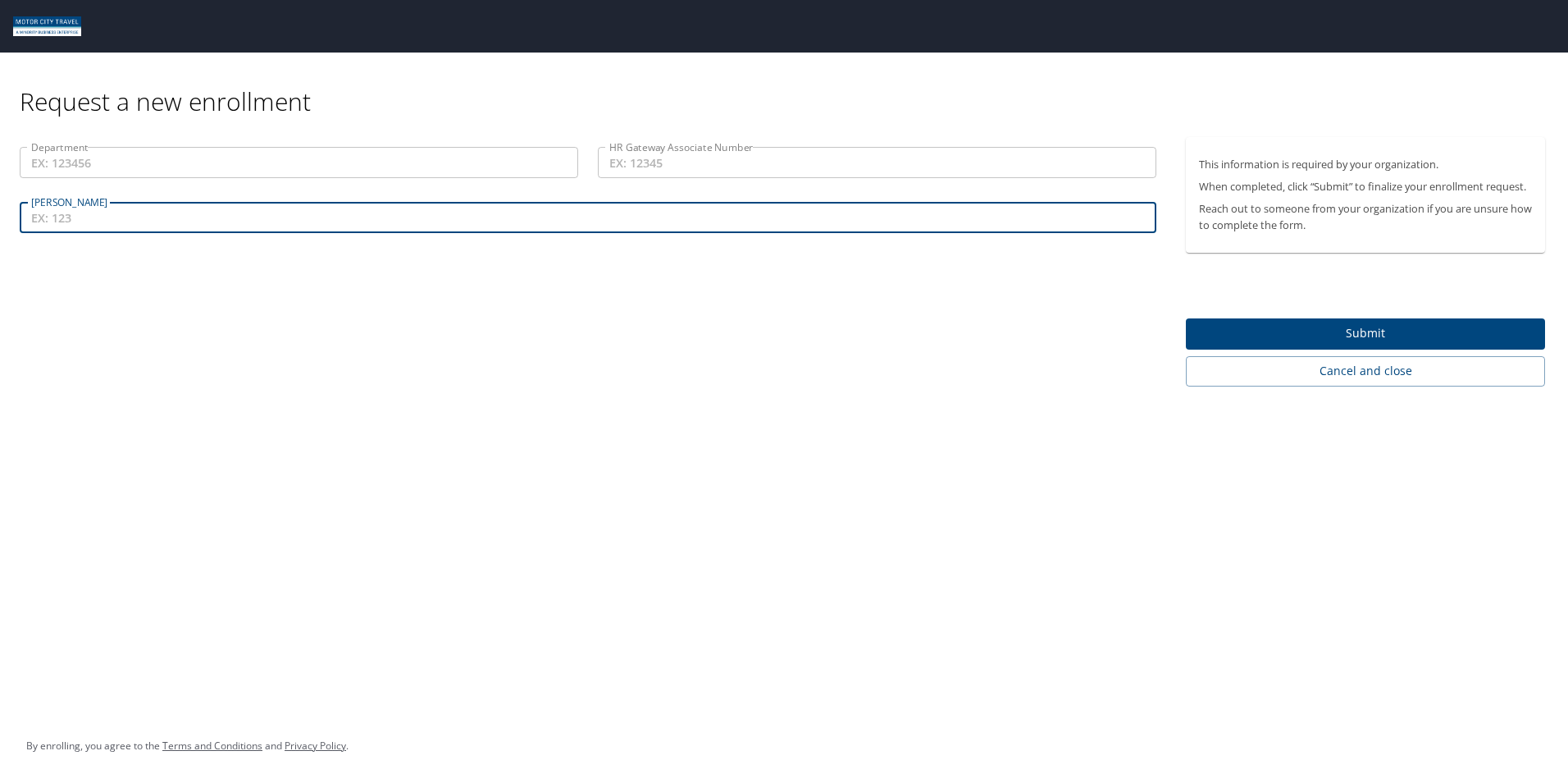
click at [224, 223] on input "[PERSON_NAME]" at bounding box center [589, 217] width 1137 height 32
type input "852"
click at [167, 163] on input "Department" at bounding box center [299, 162] width 558 height 32
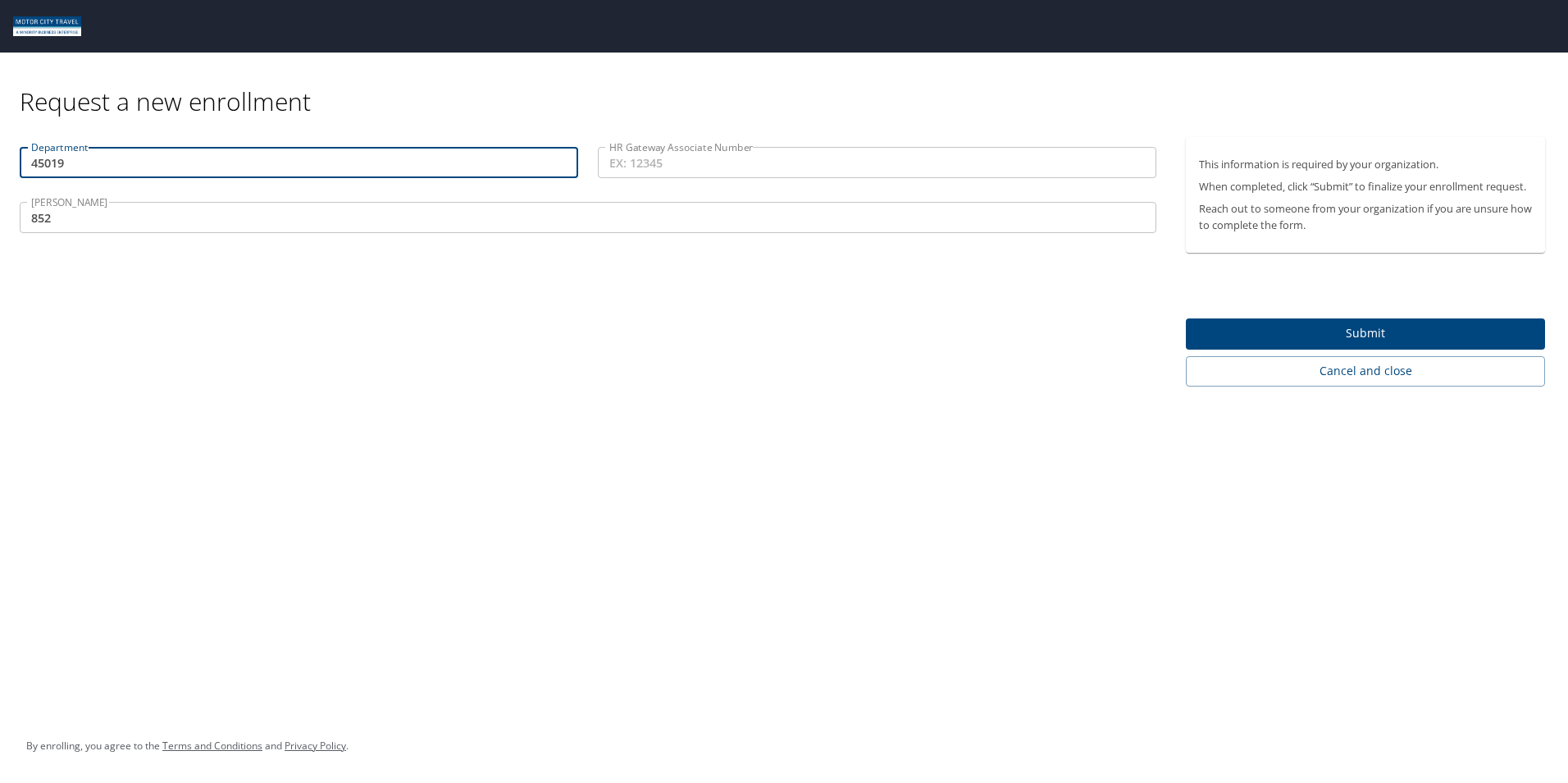
type input "45019"
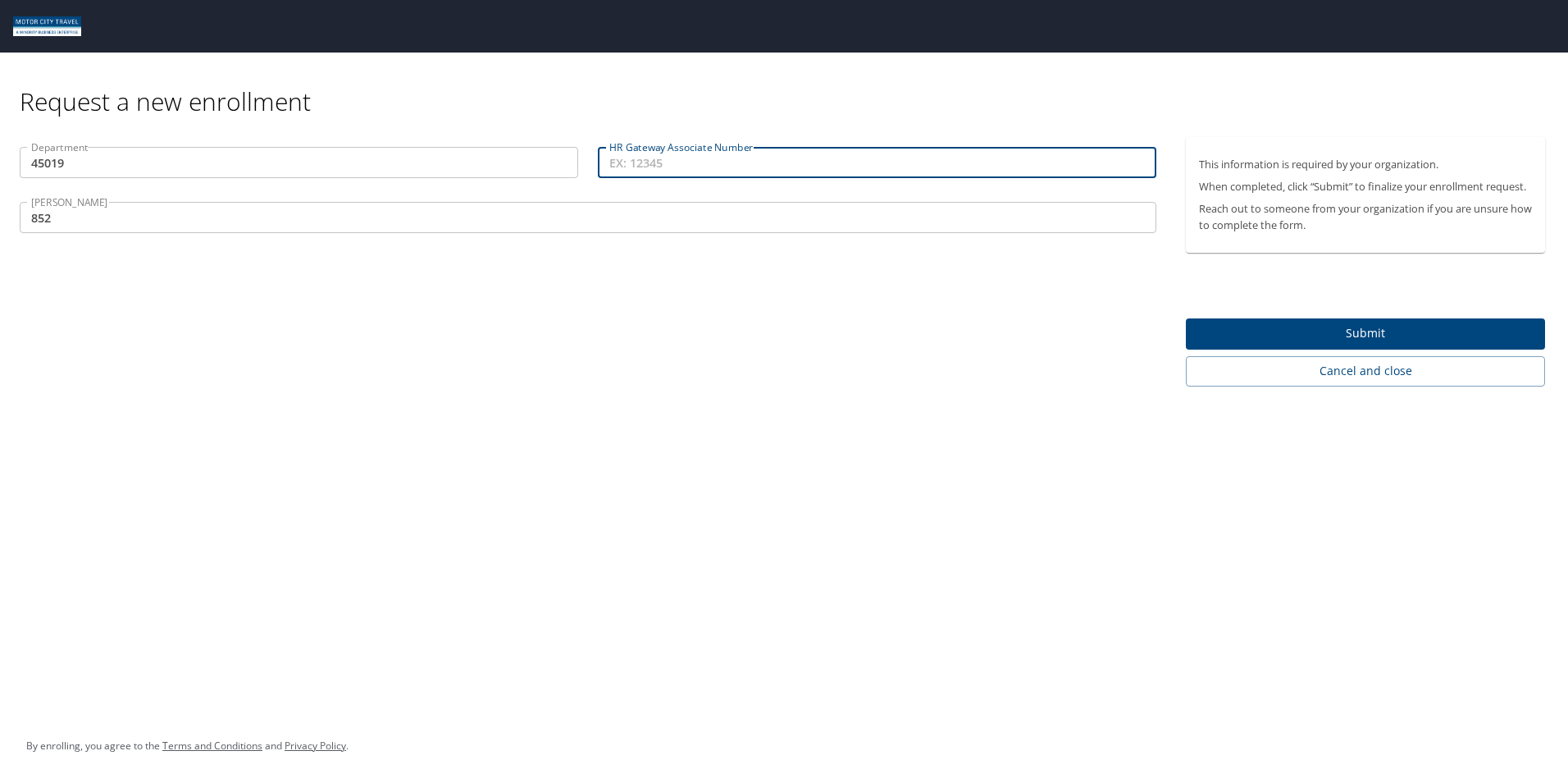
click at [690, 164] on input "HR Gateway Associate Number" at bounding box center [878, 162] width 558 height 32
drag, startPoint x: 749, startPoint y: 148, endPoint x: 617, endPoint y: 140, distance: 132.2
click at [616, 143] on div "HR Gateway Associate Number HR Gateway Associate Number" at bounding box center [877, 164] width 578 height 55
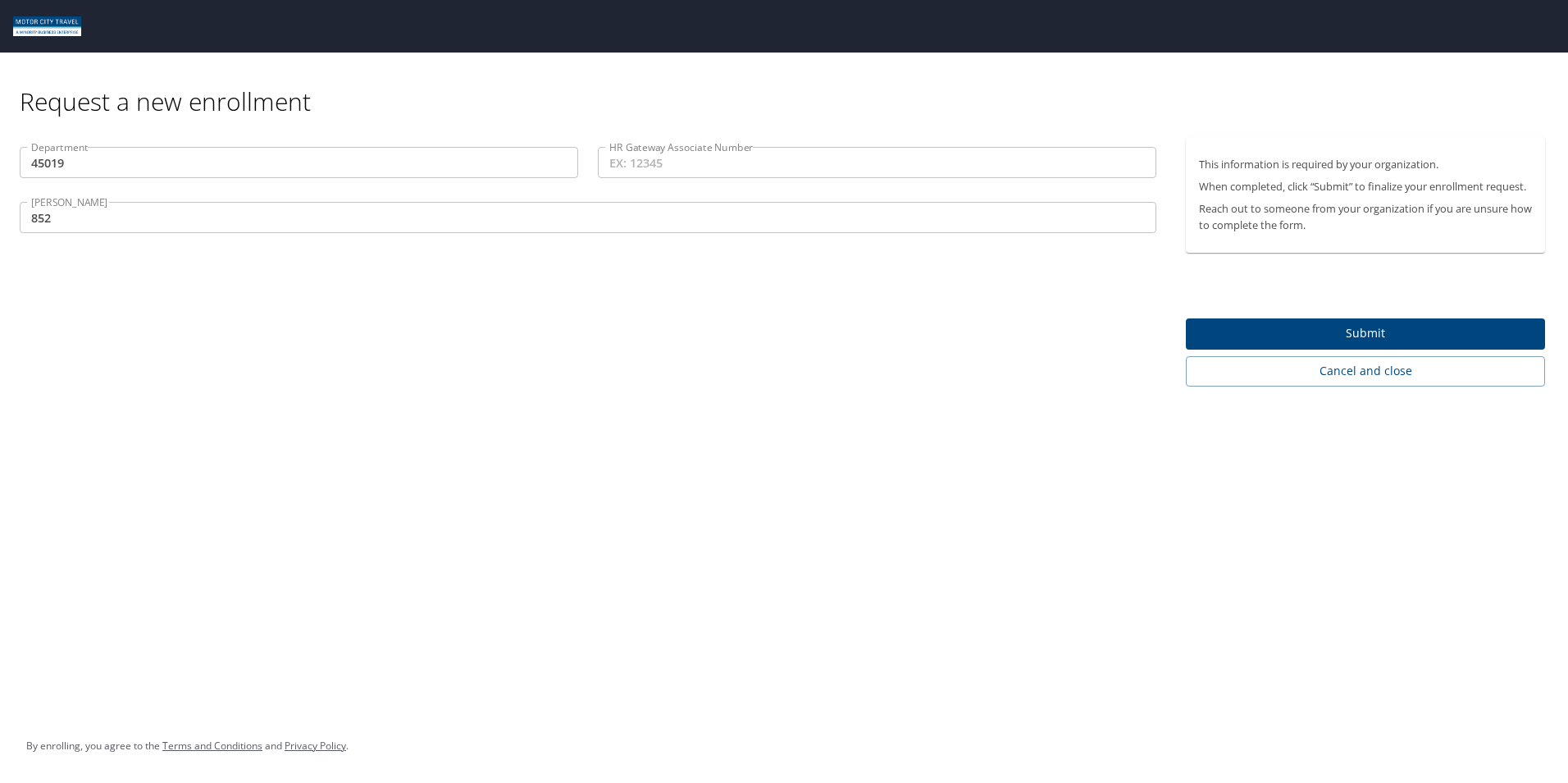
drag, startPoint x: 702, startPoint y: 145, endPoint x: 684, endPoint y: 305, distance: 161.0
click at [685, 311] on div "Department 45019 Department HR Gateway Associate Number HR Gateway Associate Nu…" at bounding box center [588, 262] width 1177 height 249
click at [698, 170] on input "HR Gateway Associate Number" at bounding box center [878, 162] width 558 height 32
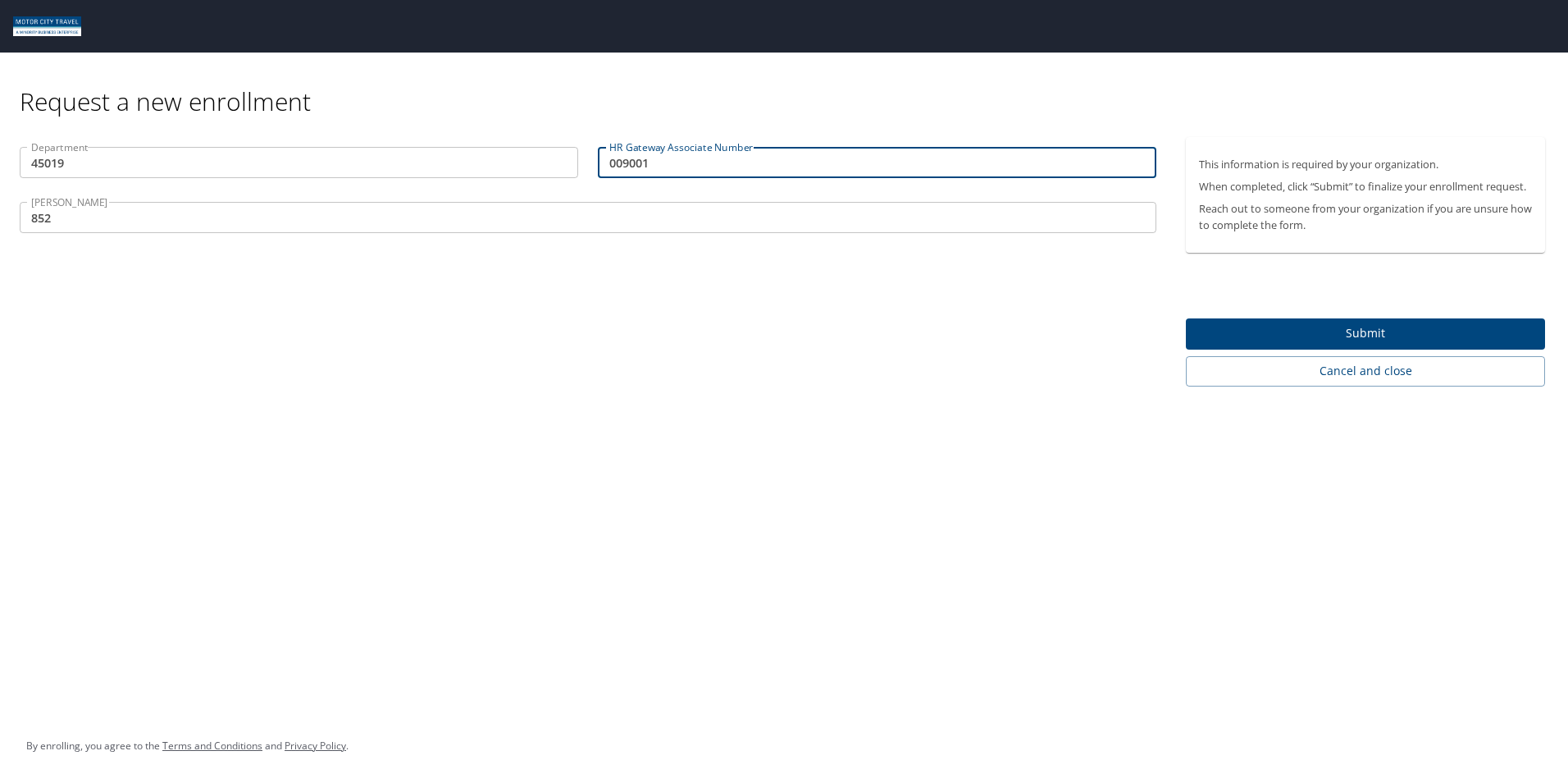
type input "009001"
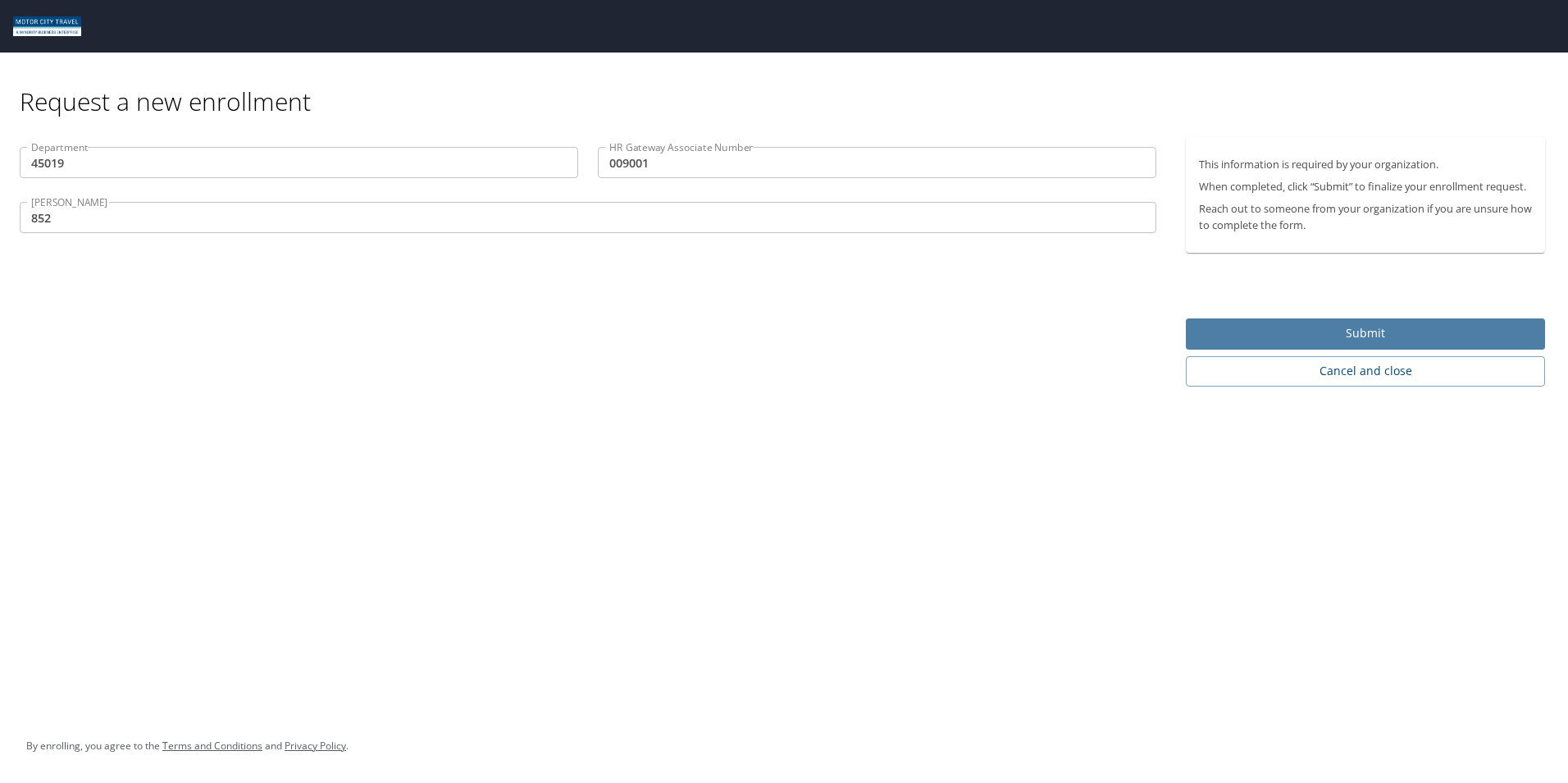
click at [1389, 335] on span "Submit" at bounding box center [1366, 333] width 333 height 20
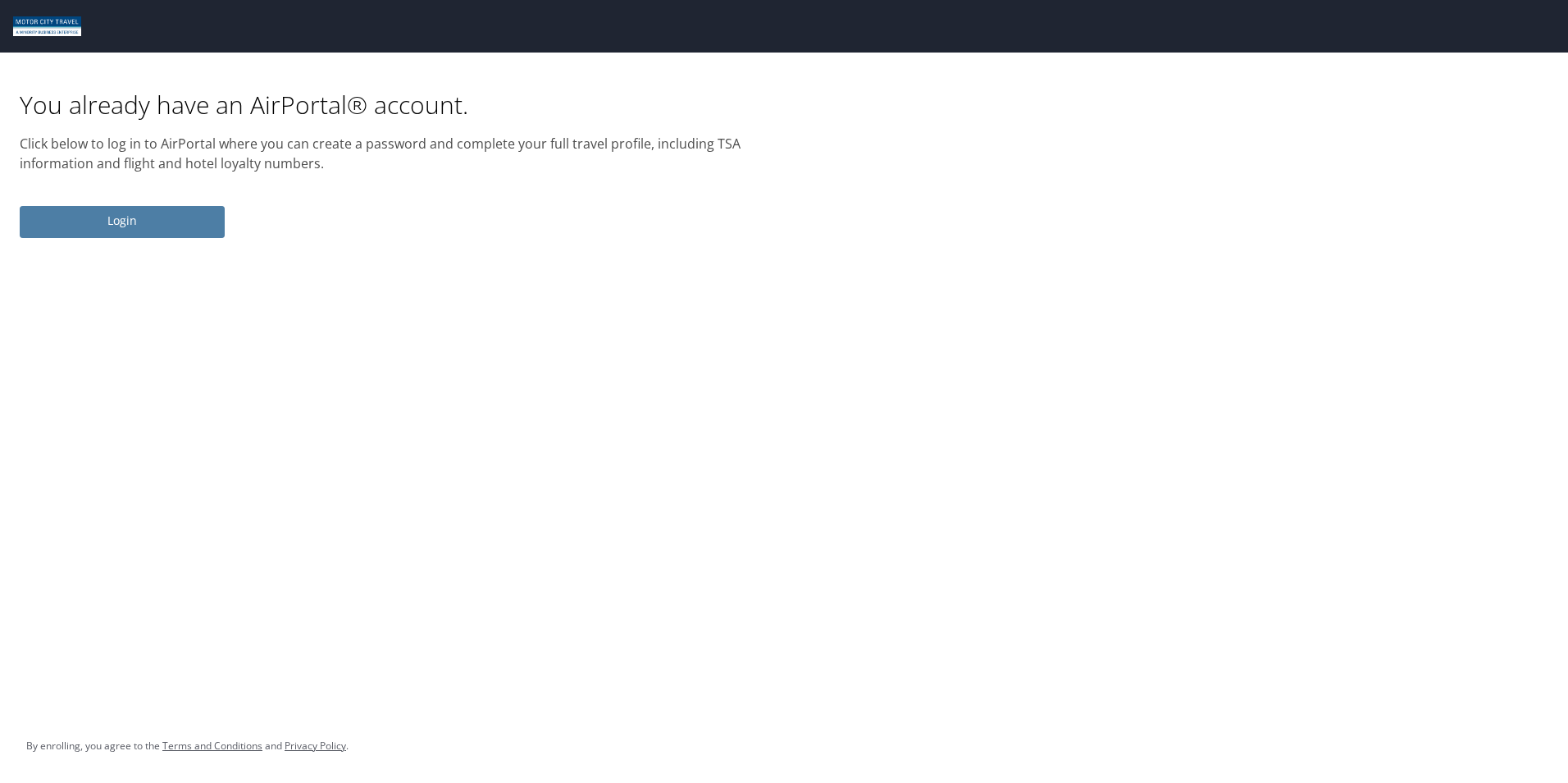
click at [146, 219] on span "Login" at bounding box center [122, 221] width 178 height 20
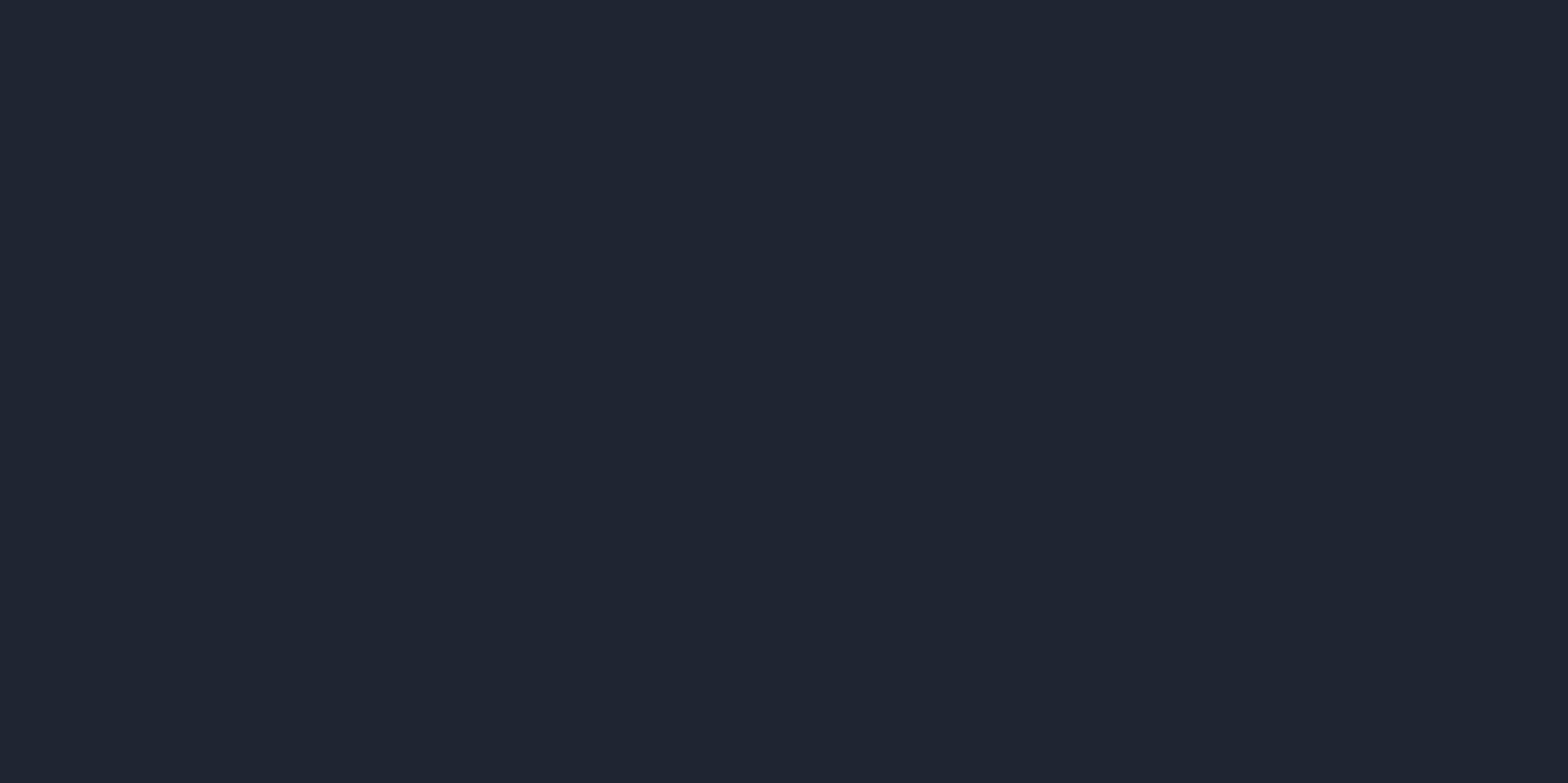
click at [787, 485] on div at bounding box center [784, 392] width 1568 height 783
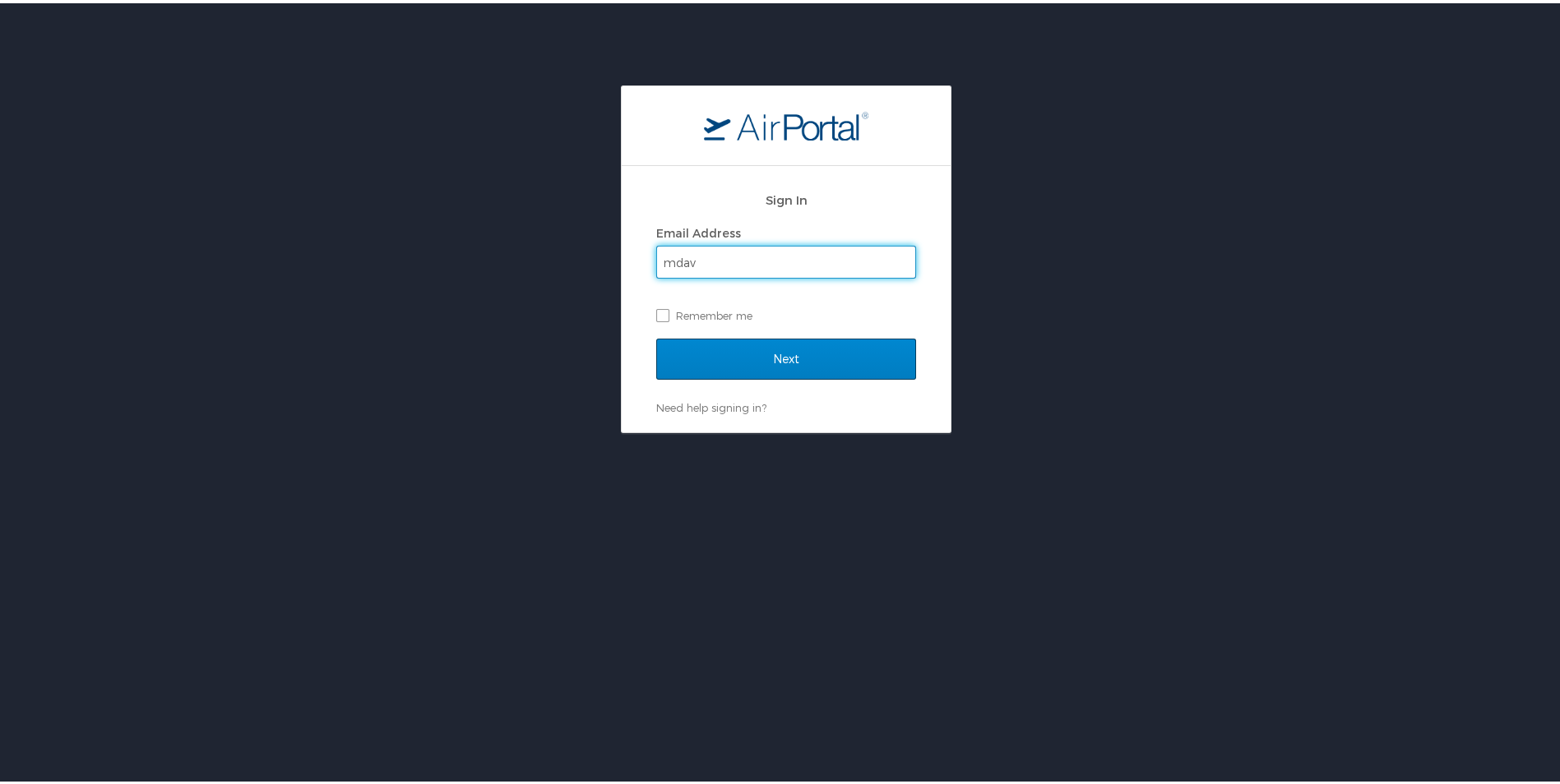
type input "[EMAIL_ADDRESS][DOMAIN_NAME]"
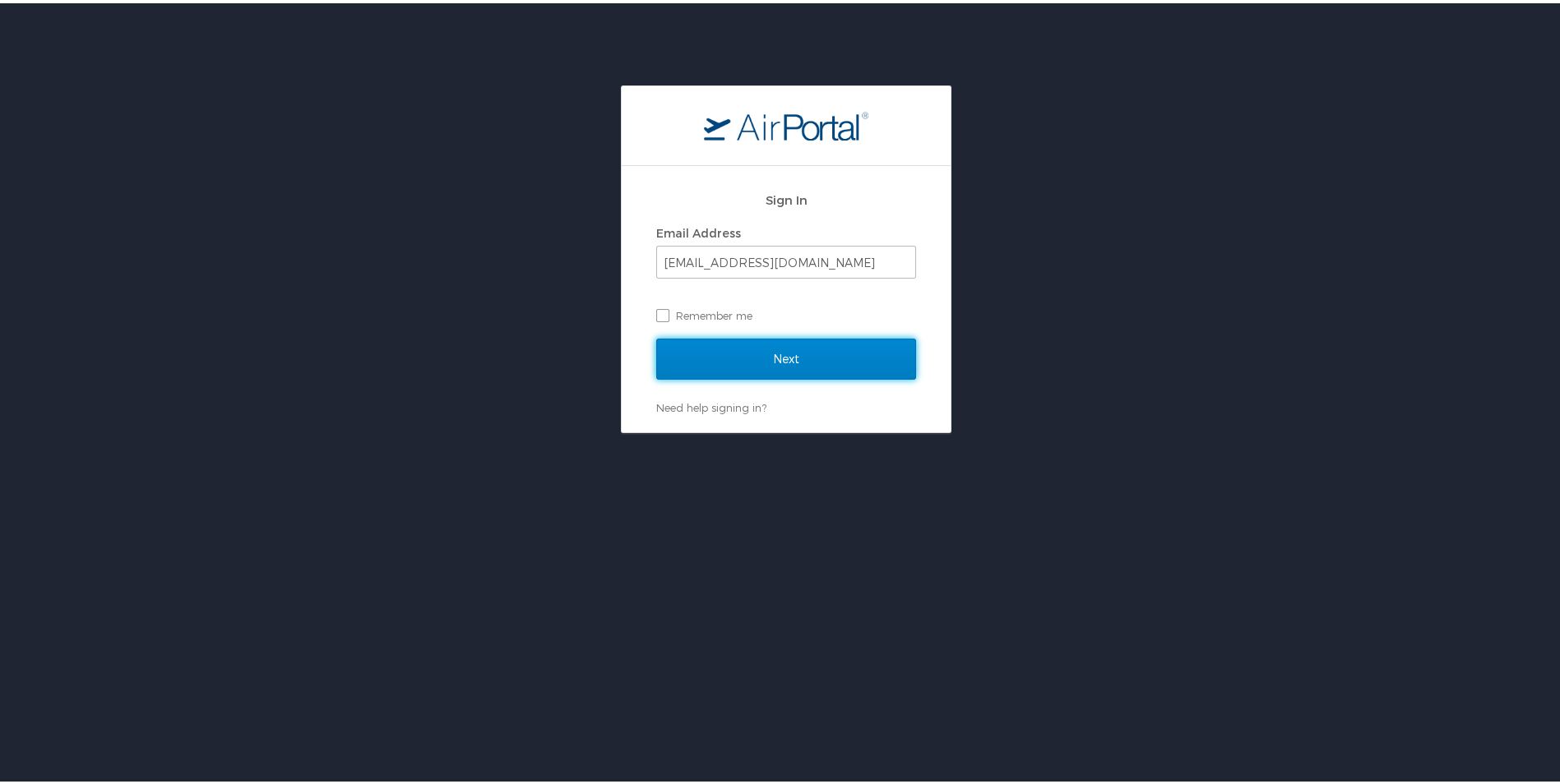
click at [724, 360] on input "Next" at bounding box center [786, 355] width 260 height 41
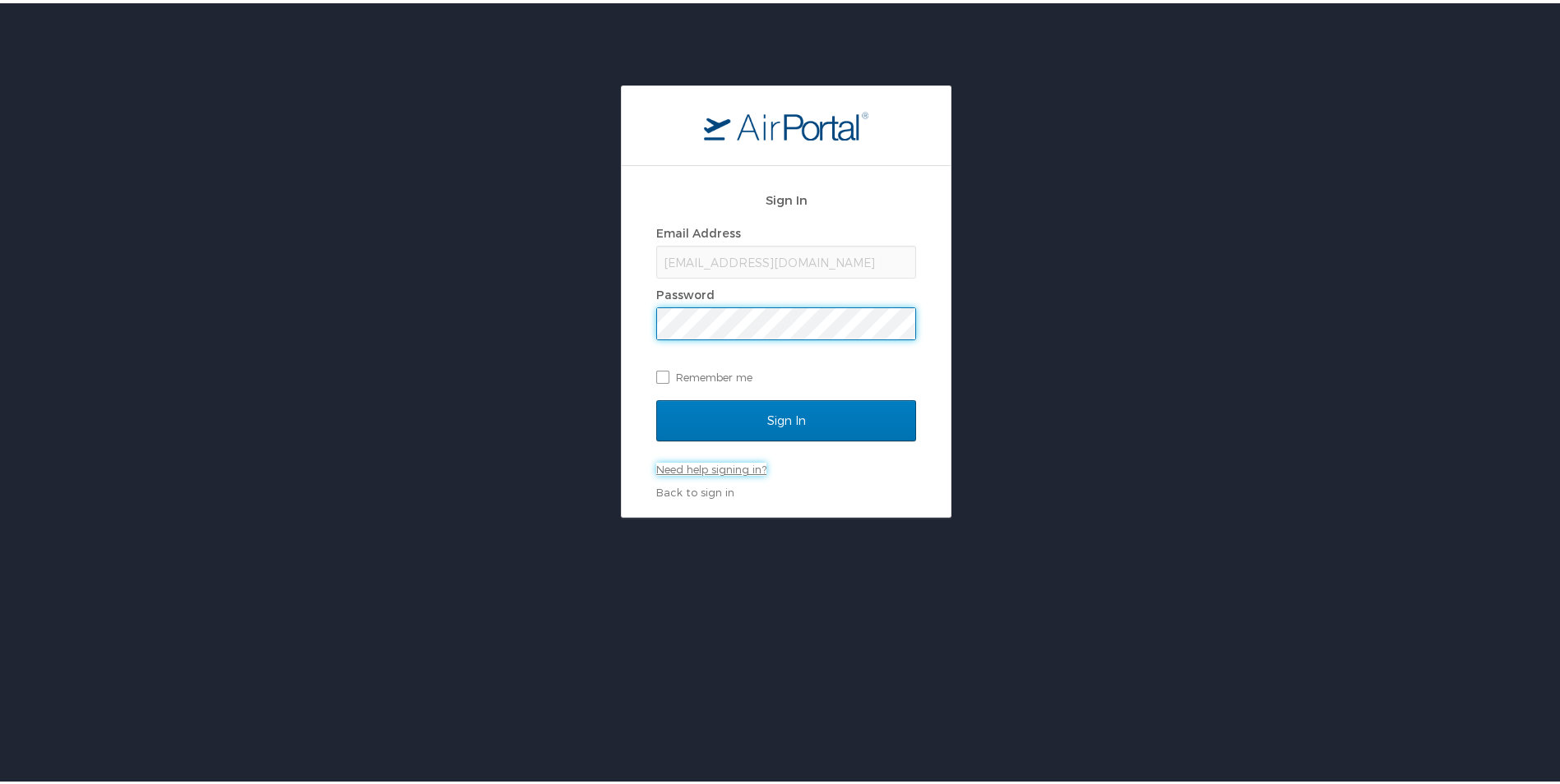
click at [727, 466] on link "Need help signing in?" at bounding box center [711, 466] width 111 height 13
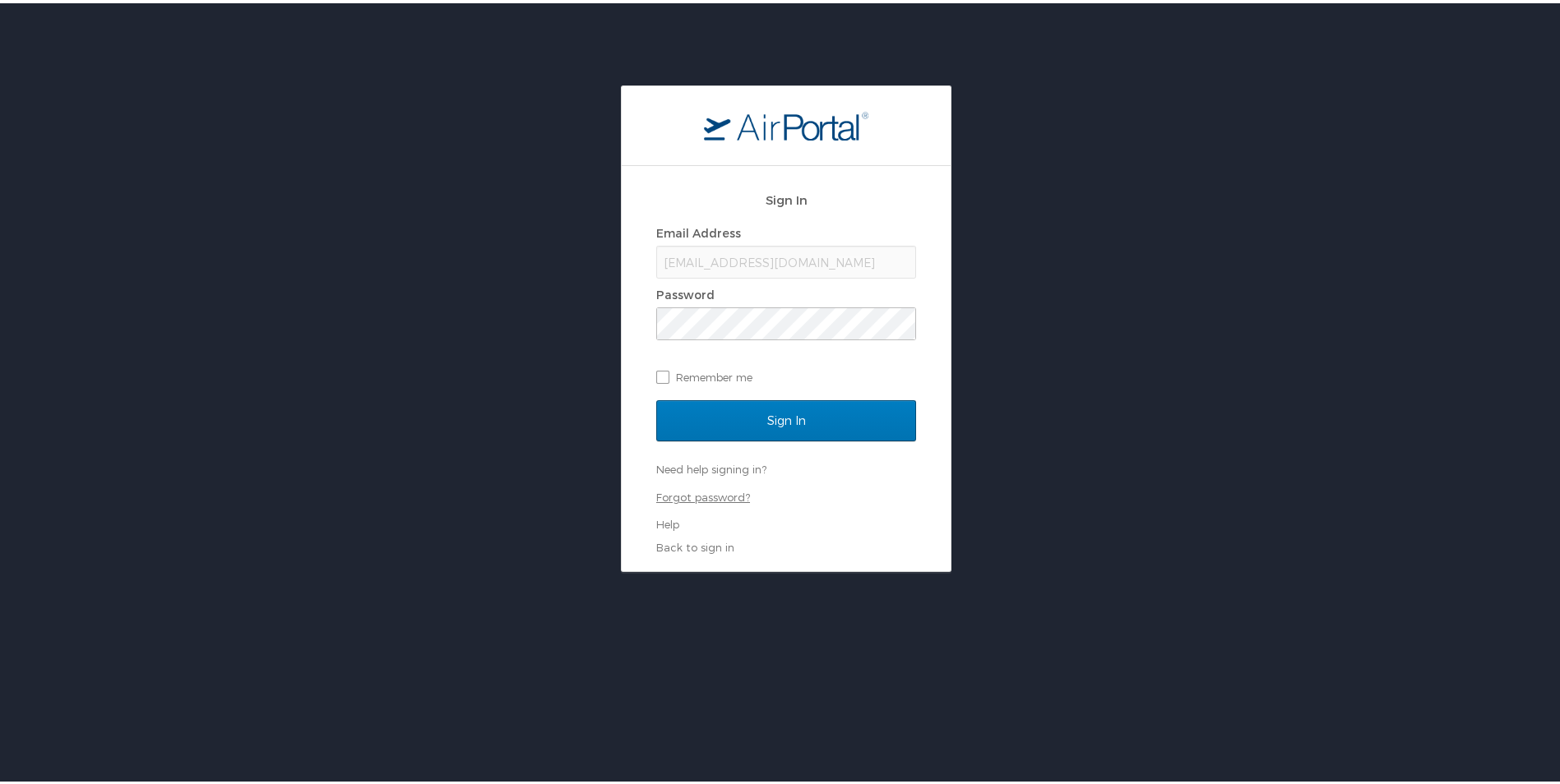
click at [720, 499] on link "Forgot password?" at bounding box center [704, 494] width 94 height 13
